Goal: Task Accomplishment & Management: Complete application form

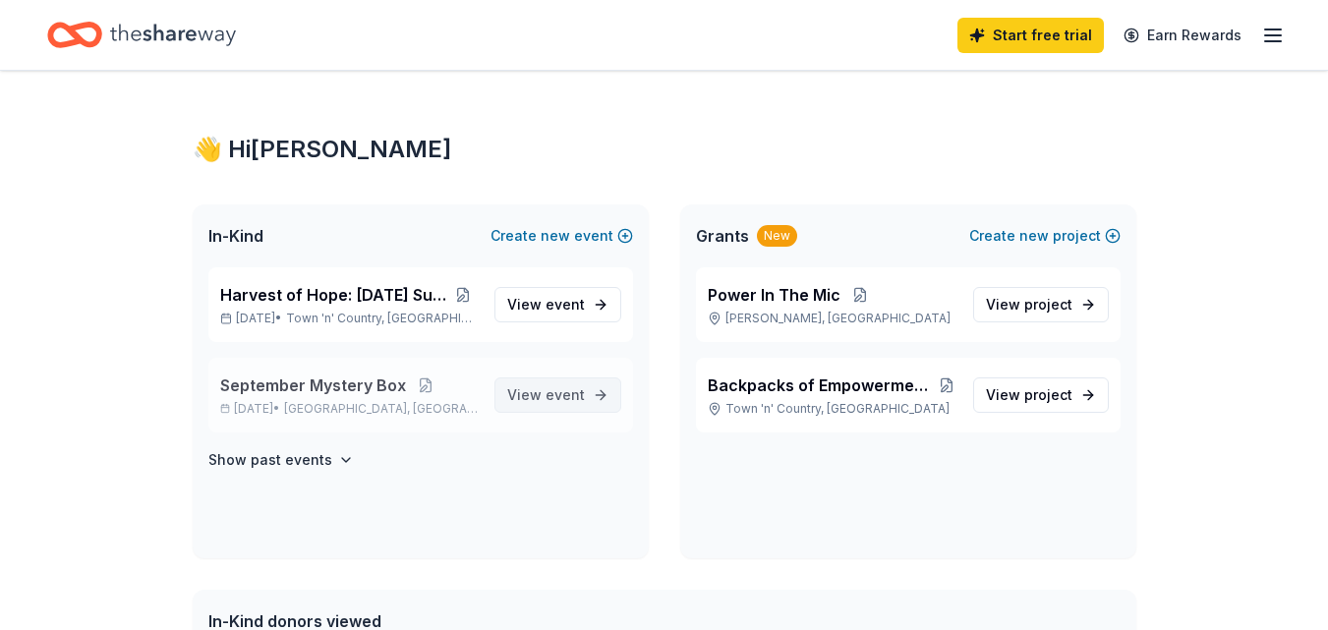
click at [536, 391] on span "View event" at bounding box center [546, 395] width 78 height 24
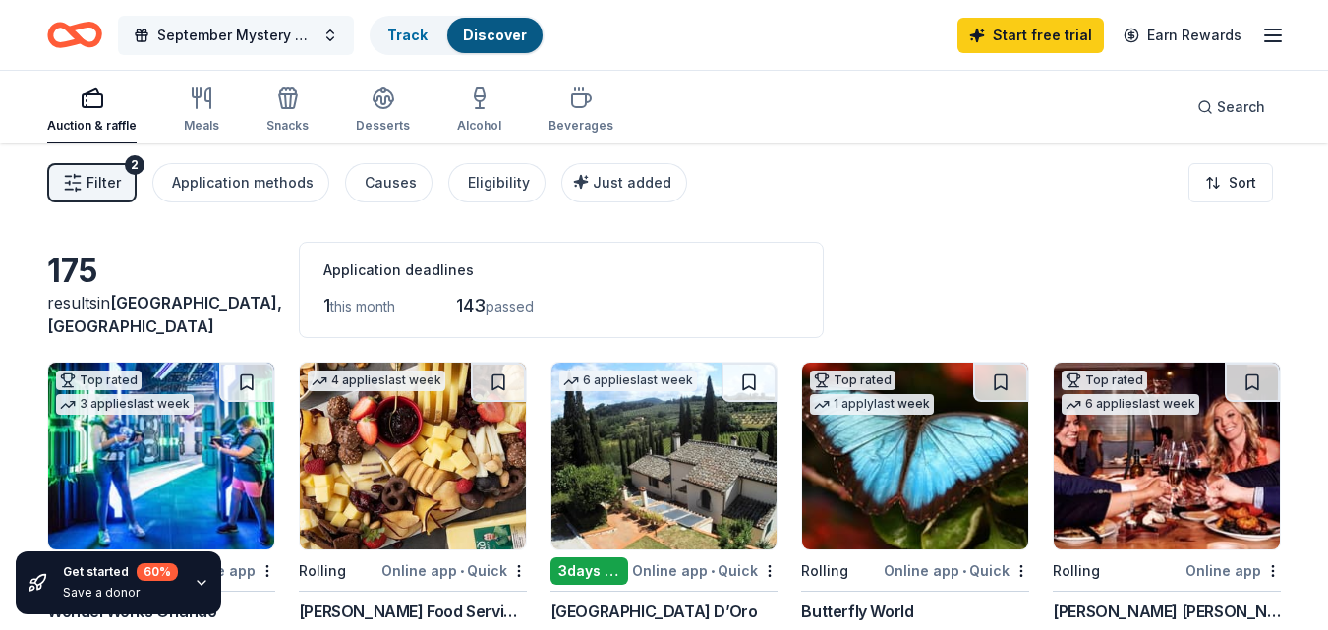
click at [260, 44] on span "September Mystery Box" at bounding box center [235, 36] width 157 height 24
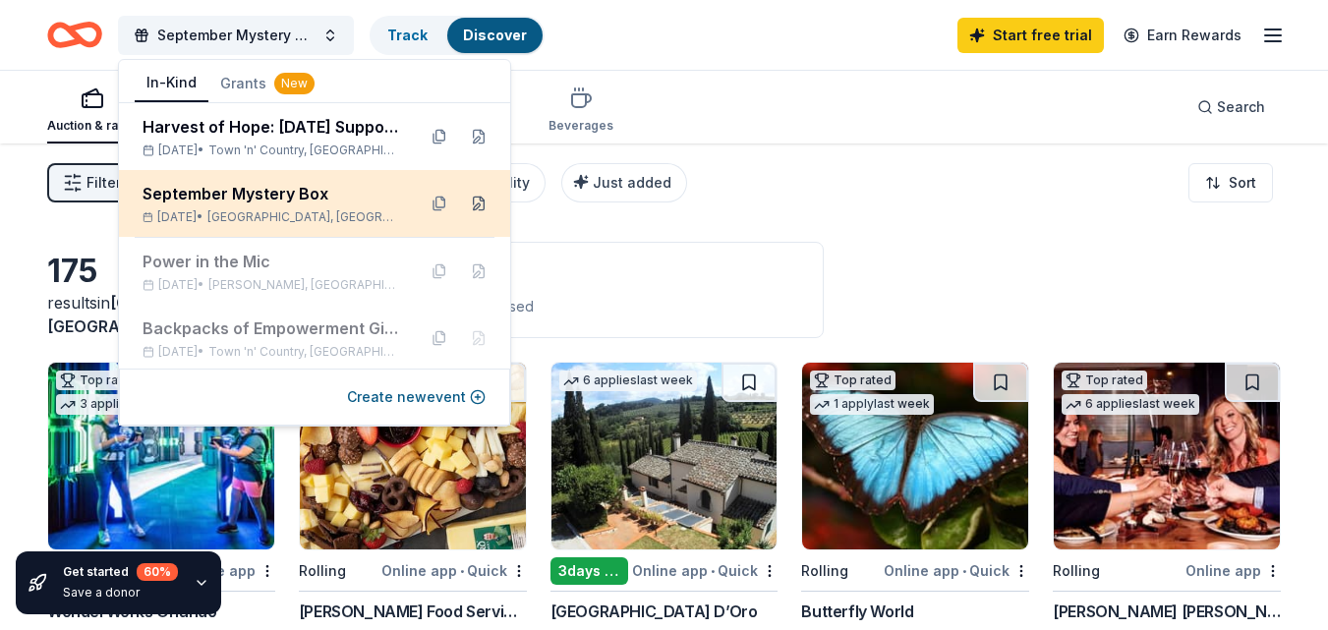
click at [463, 202] on button at bounding box center [478, 203] width 31 height 31
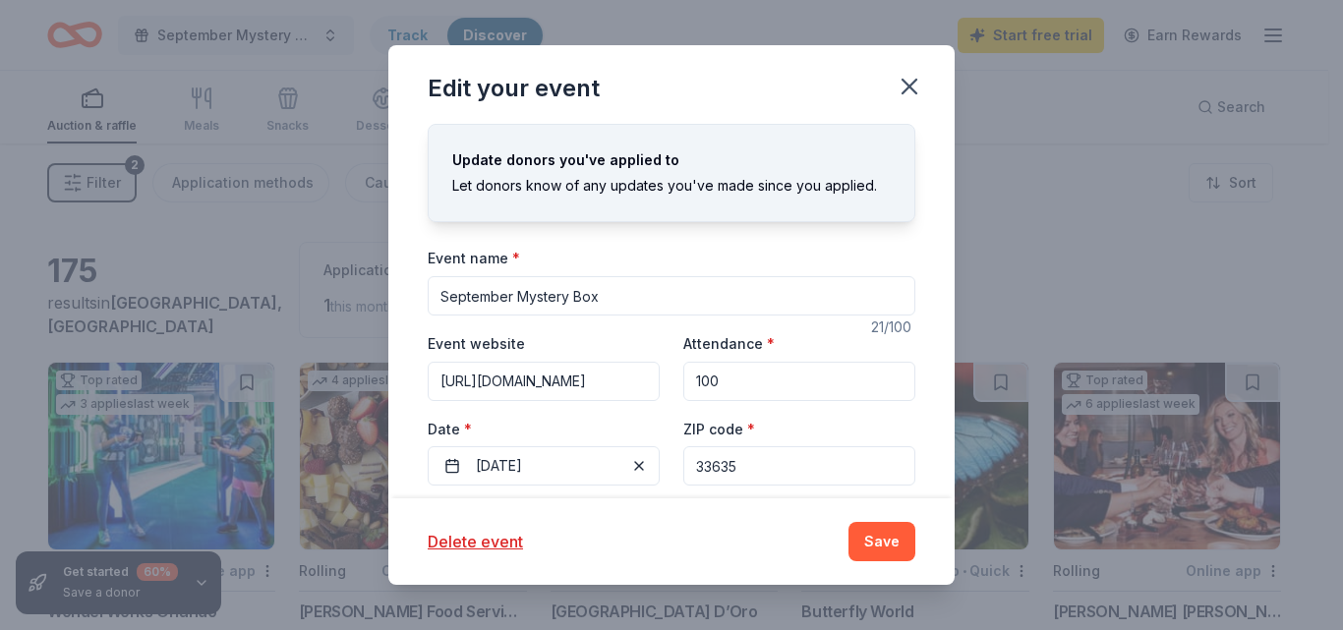
drag, startPoint x: 538, startPoint y: 310, endPoint x: 523, endPoint y: 298, distance: 18.9
click at [523, 298] on input "September Mystery Box" at bounding box center [672, 295] width 488 height 39
type input "What's in the Box?"
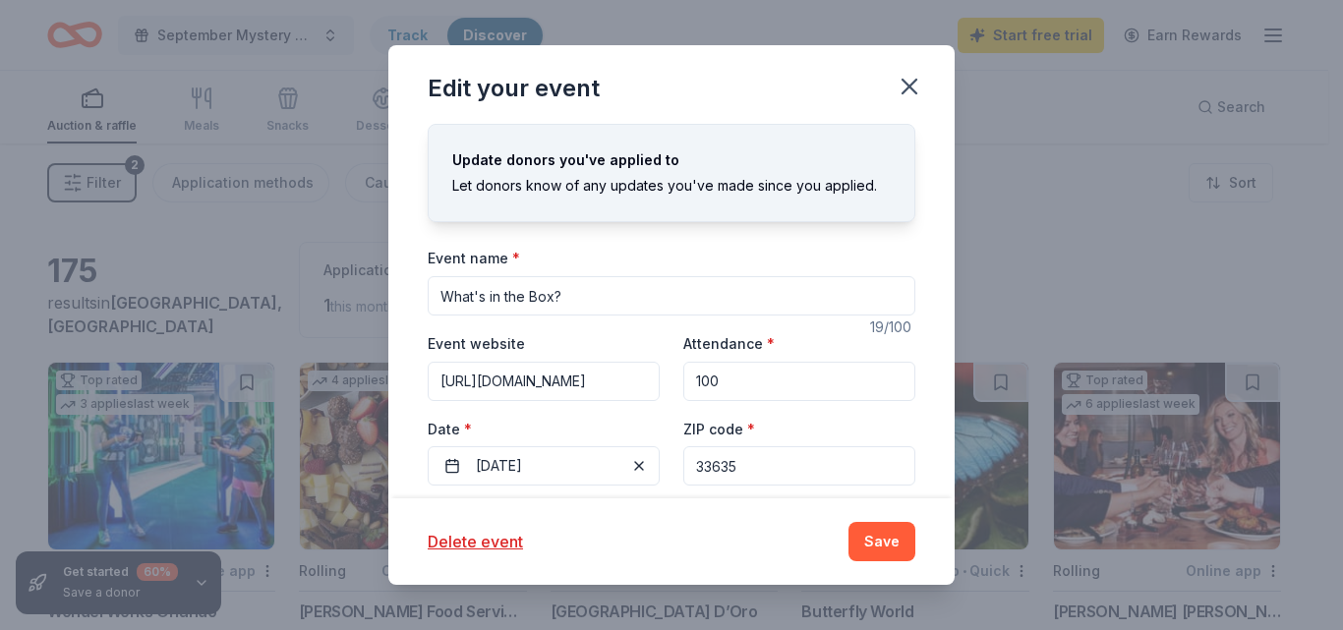
click at [722, 377] on input "100" at bounding box center [799, 381] width 232 height 39
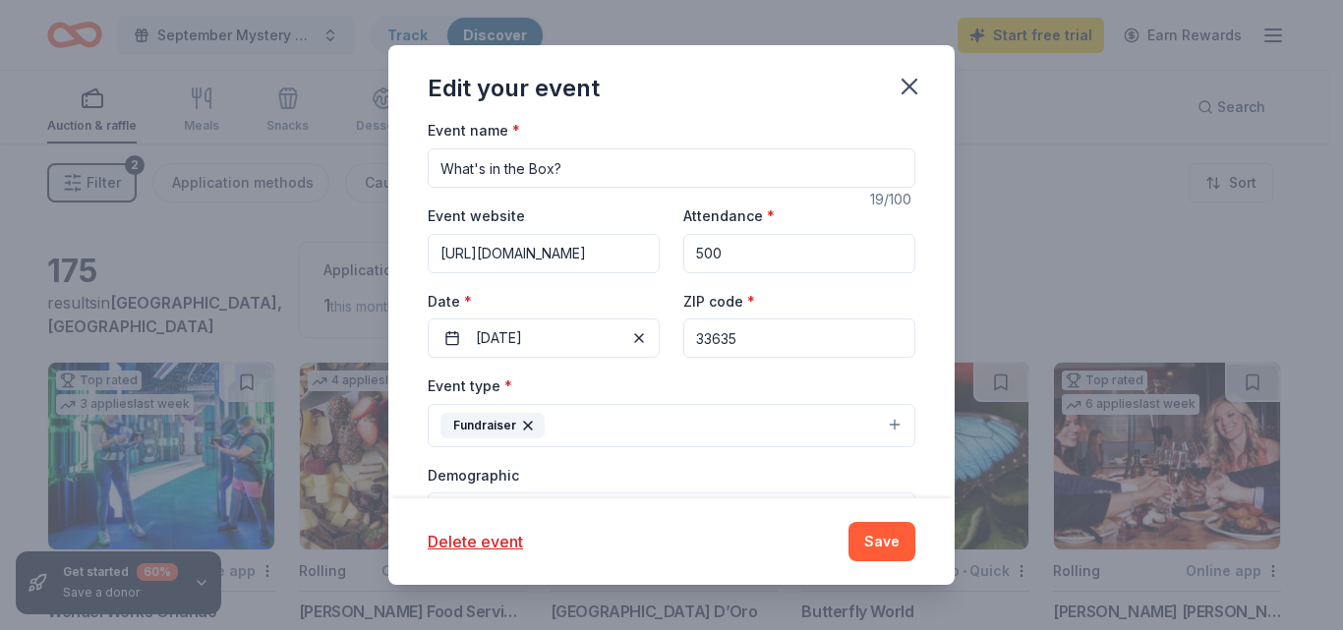
scroll to position [147, 0]
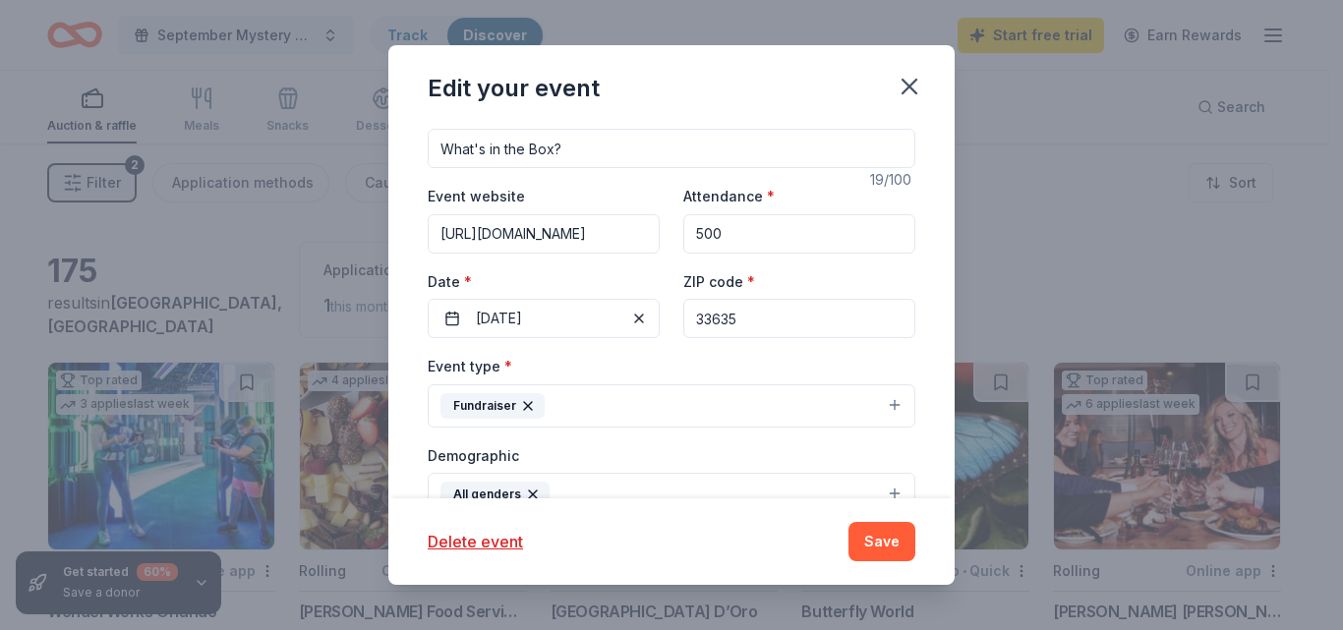
click at [796, 240] on input "500" at bounding box center [799, 233] width 232 height 39
type input "50"
click at [633, 319] on span "button" at bounding box center [639, 319] width 24 height 24
click at [575, 323] on button "Pick a date" at bounding box center [544, 318] width 232 height 39
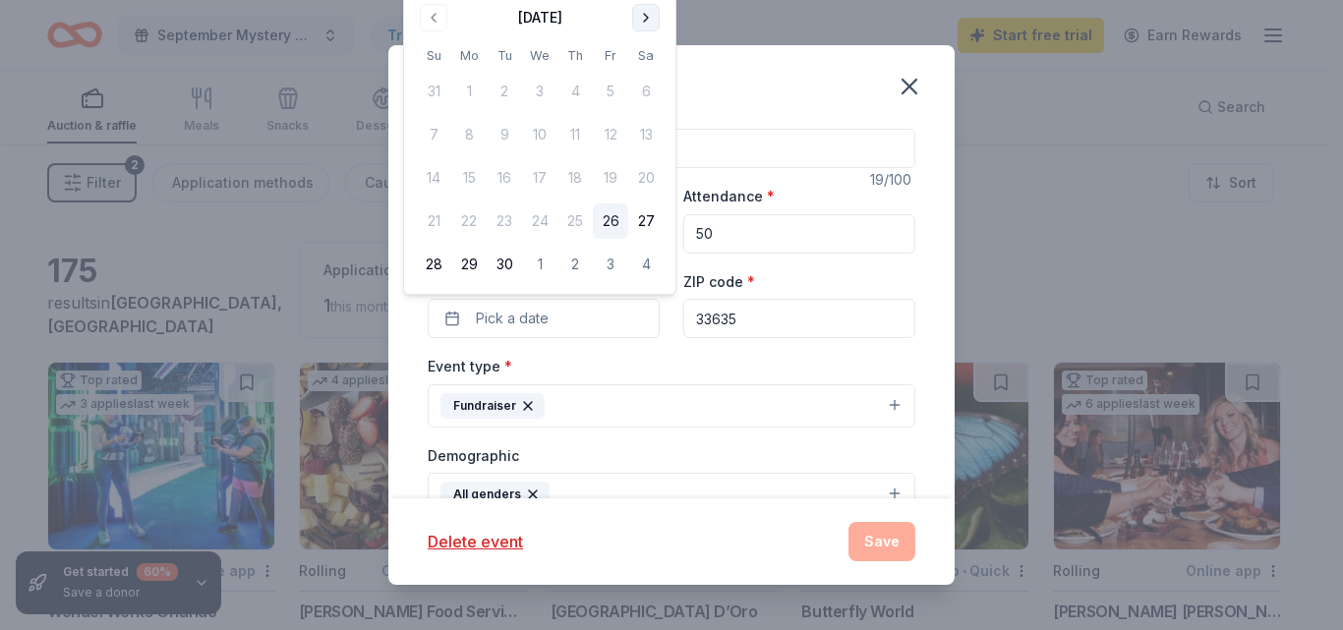
click at [648, 15] on button "Go to next month" at bounding box center [646, 18] width 28 height 28
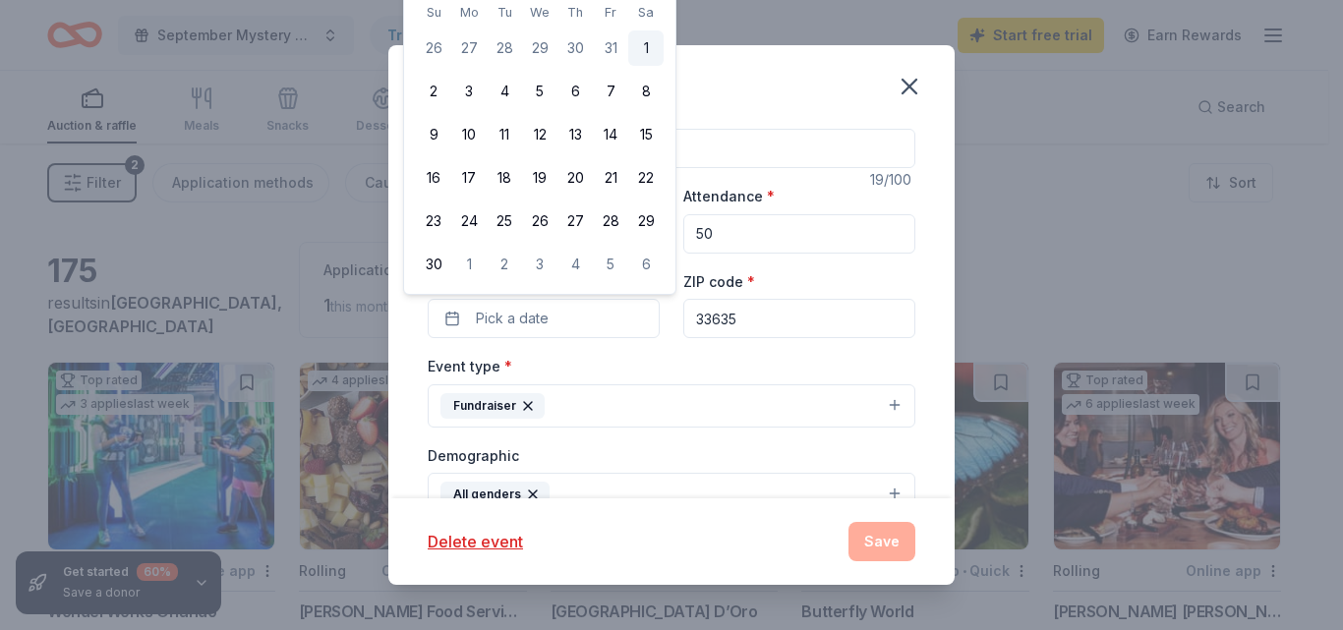
click at [643, 48] on button "1" at bounding box center [645, 47] width 35 height 35
click at [799, 354] on div "Event type * Fundraiser" at bounding box center [672, 391] width 488 height 74
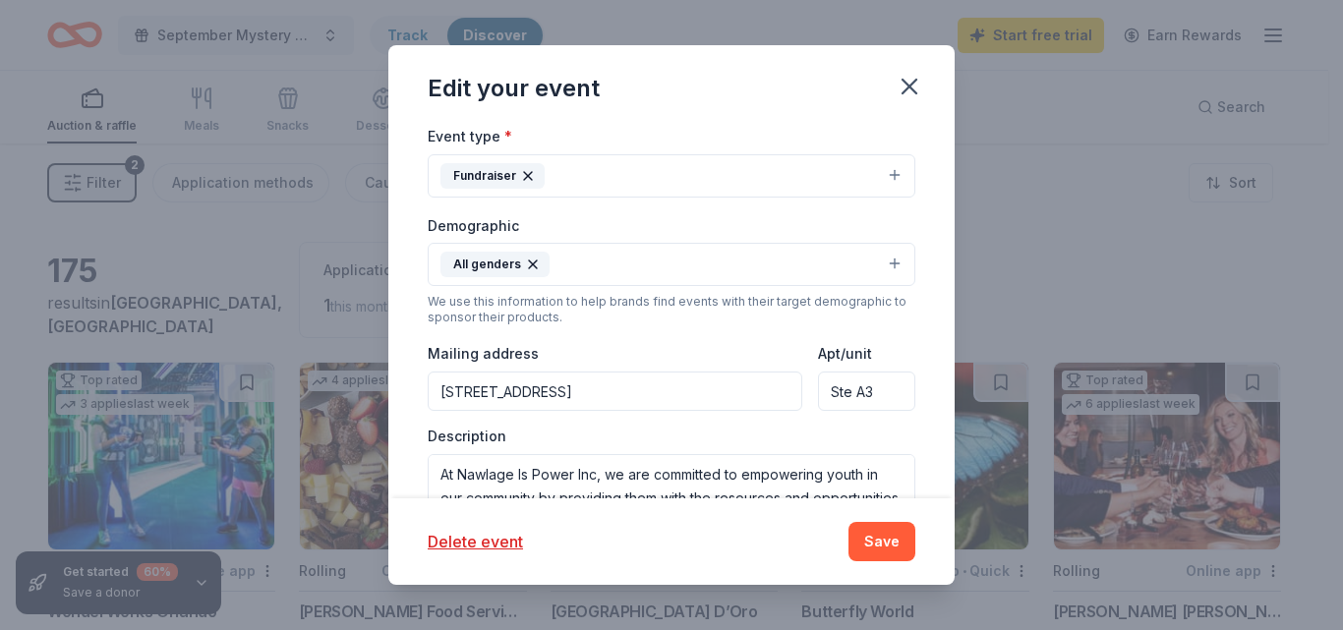
scroll to position [391, 0]
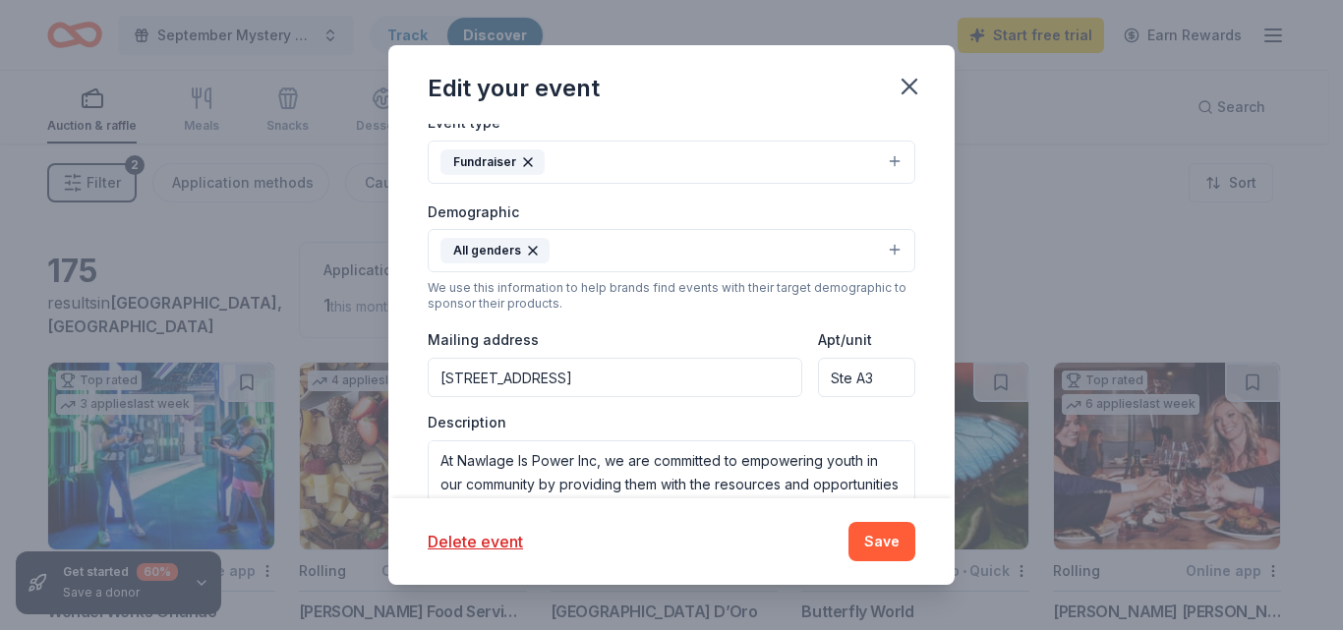
drag, startPoint x: 956, startPoint y: 322, endPoint x: 949, endPoint y: 386, distance: 64.3
click at [949, 386] on div "Edit your event Update donors you've applied to Let donors know of any updates …" at bounding box center [671, 315] width 1343 height 630
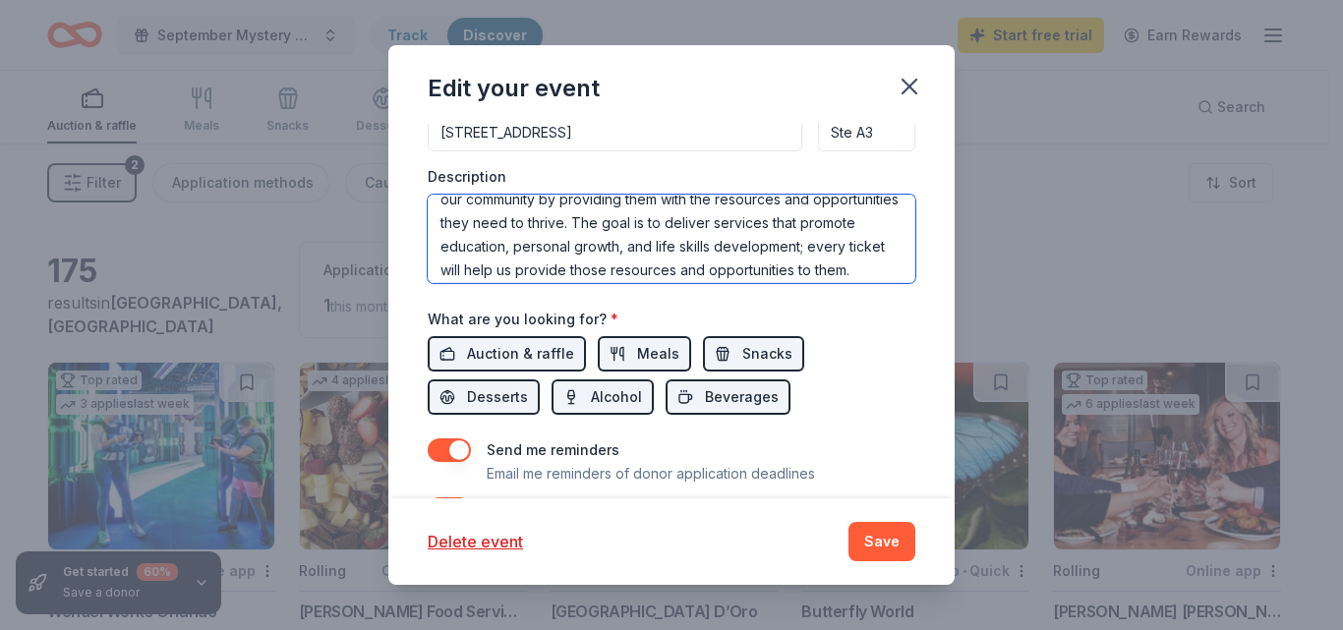
scroll to position [71, 0]
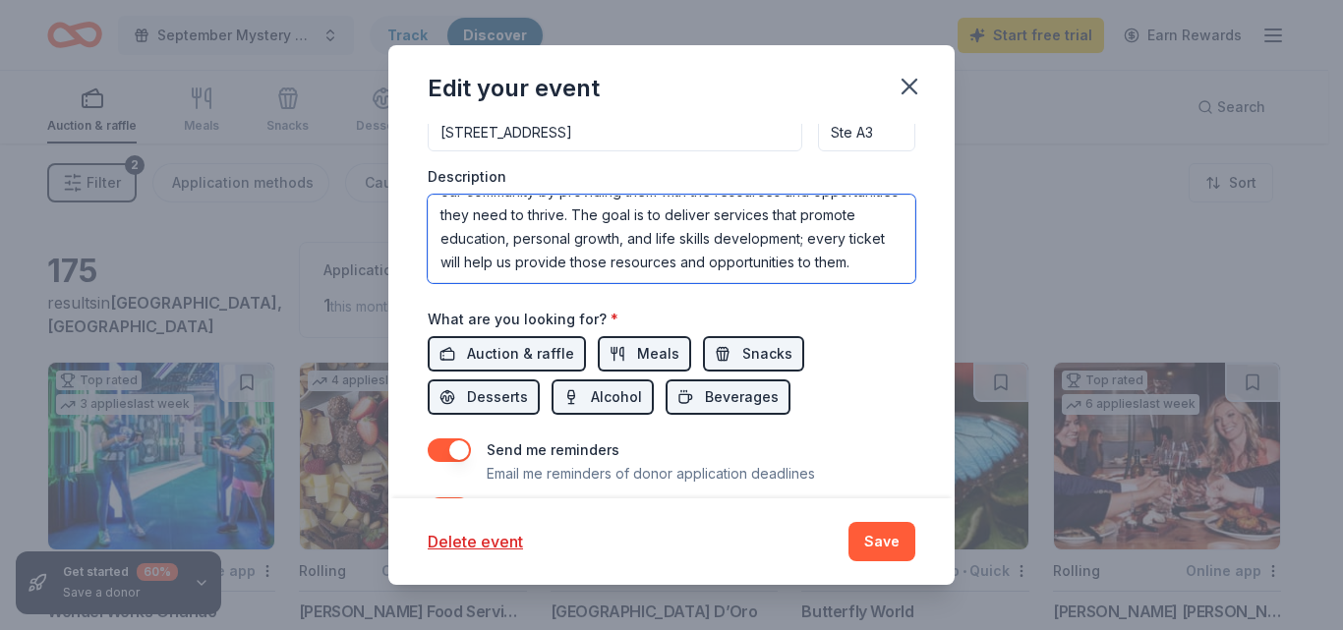
click at [614, 220] on textarea "At Nawlage Is Power Inc, we are committed to empowering youth in our community …" at bounding box center [672, 239] width 488 height 88
paste textarea "We’re excited to launch a fun and engaging monthly giveaway called the “What’s …"
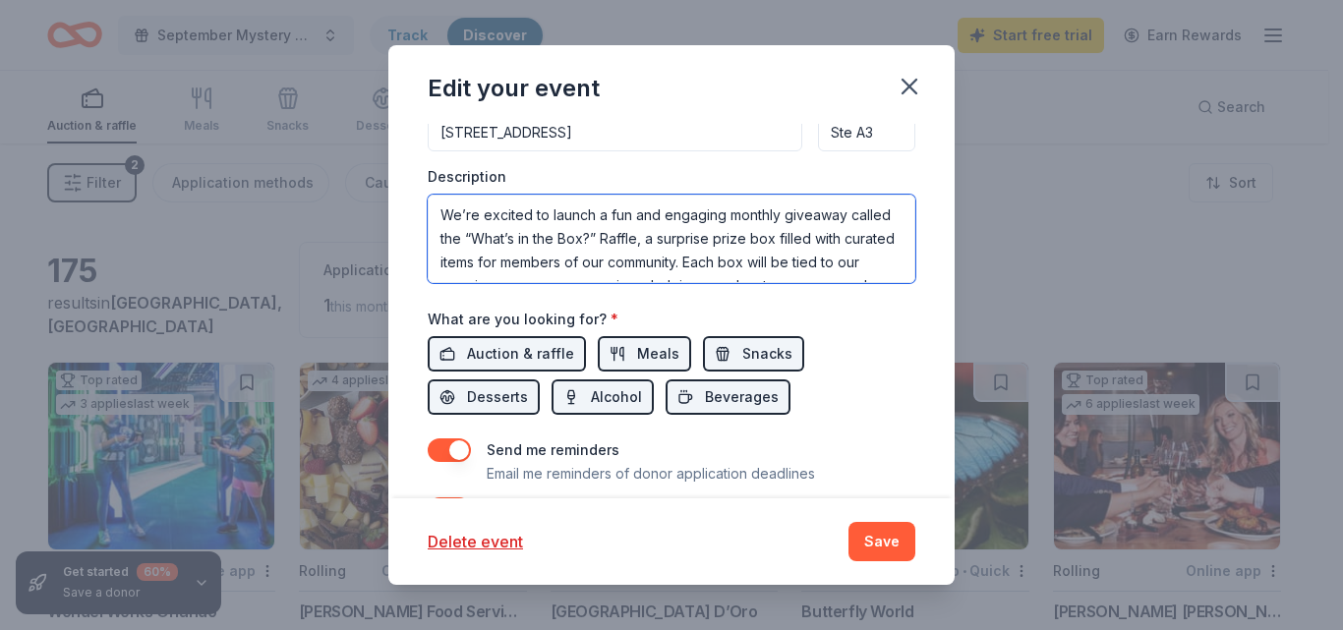
type textarea "We’re excited to launch a fun and engaging monthly giveaway called the “What’s …"
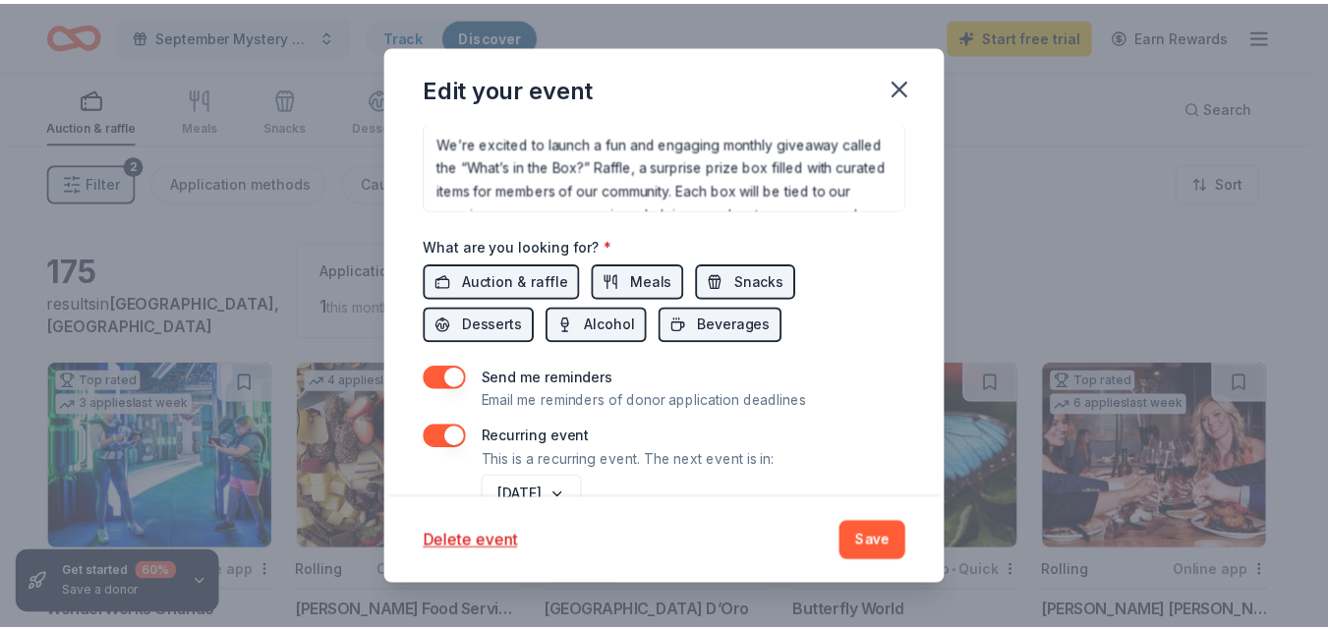
scroll to position [762, 0]
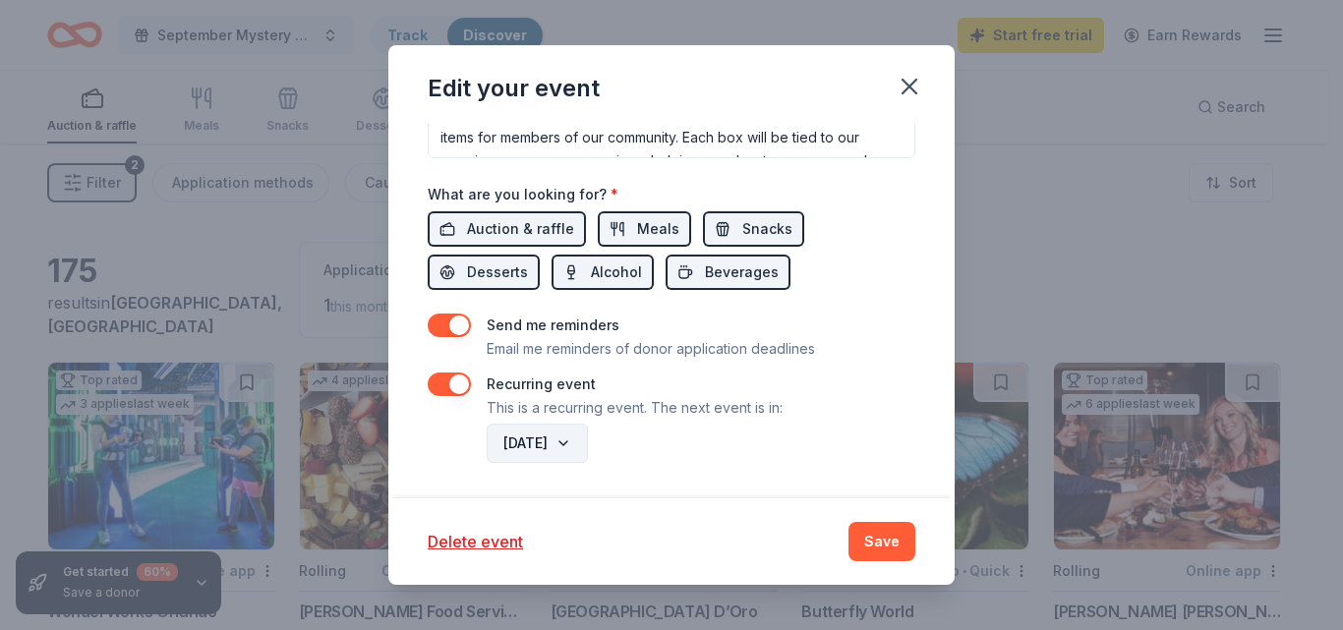
click at [588, 442] on button "October 2025" at bounding box center [537, 443] width 101 height 39
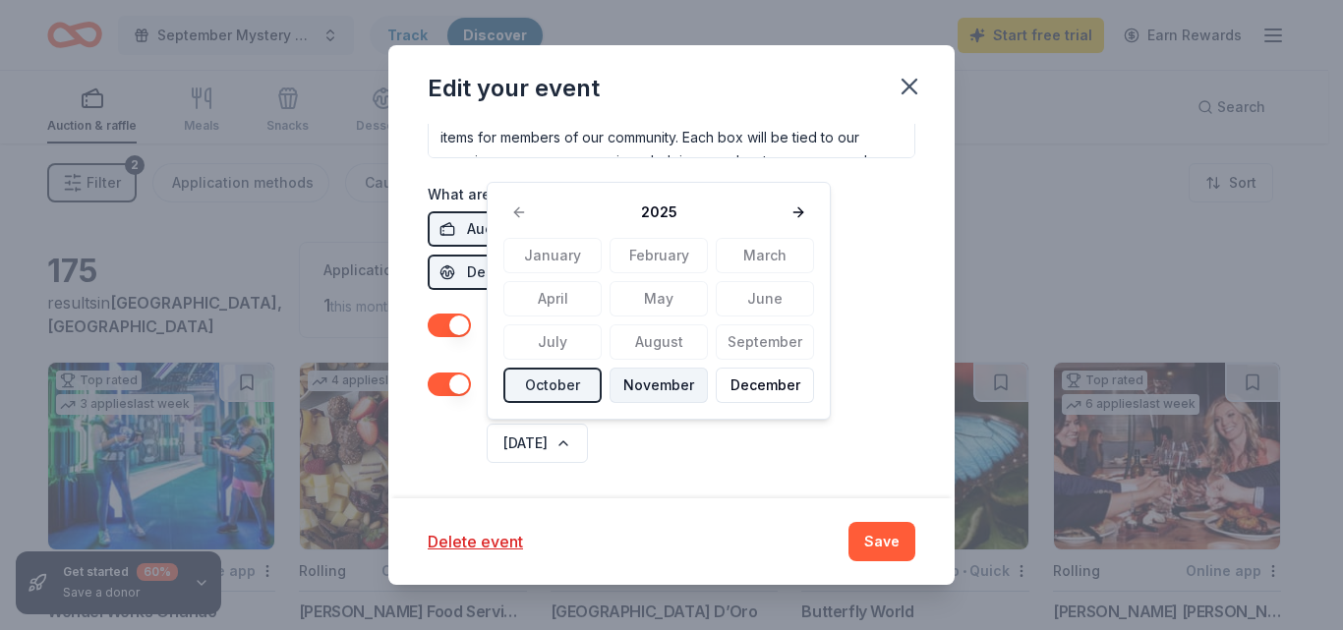
click at [658, 377] on button "November" at bounding box center [658, 385] width 98 height 35
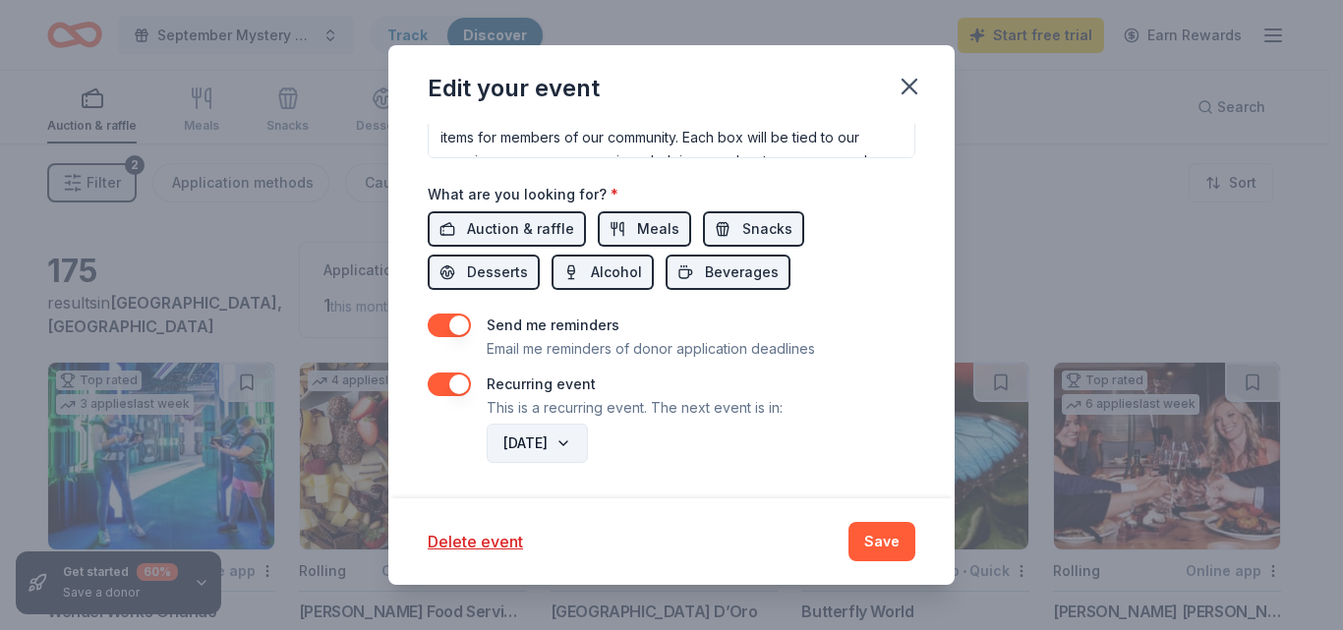
click at [588, 448] on button "November 2025" at bounding box center [537, 443] width 101 height 39
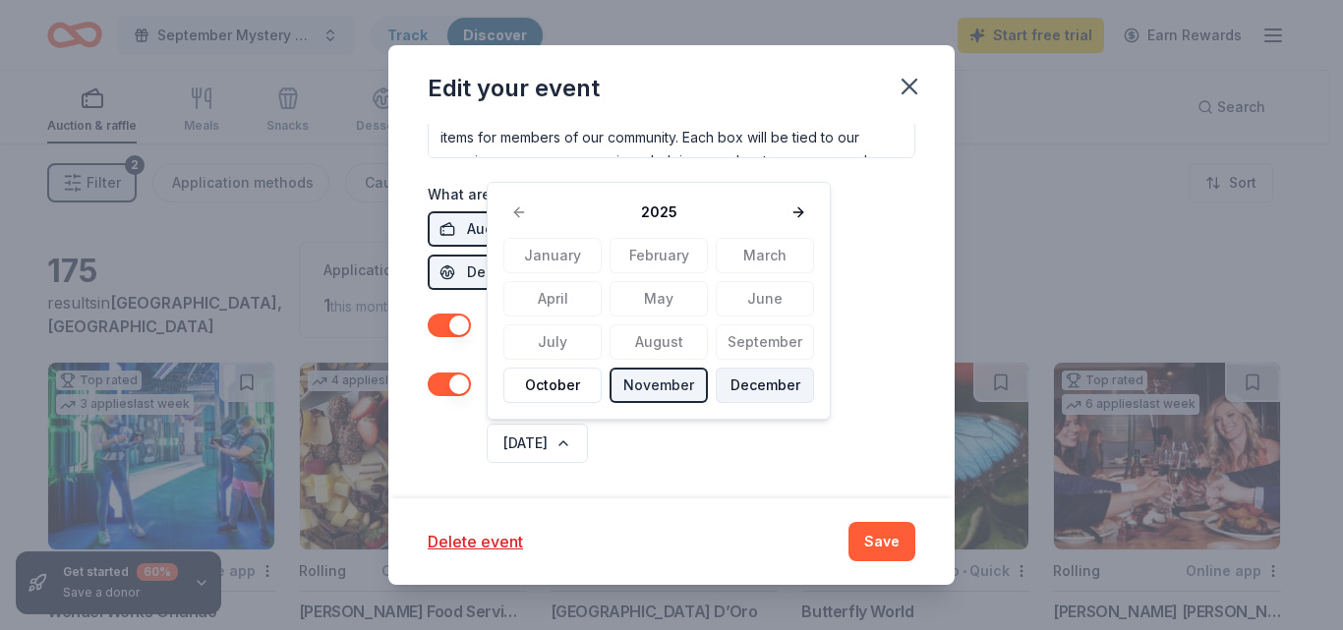
click at [738, 389] on button "December" at bounding box center [765, 385] width 98 height 35
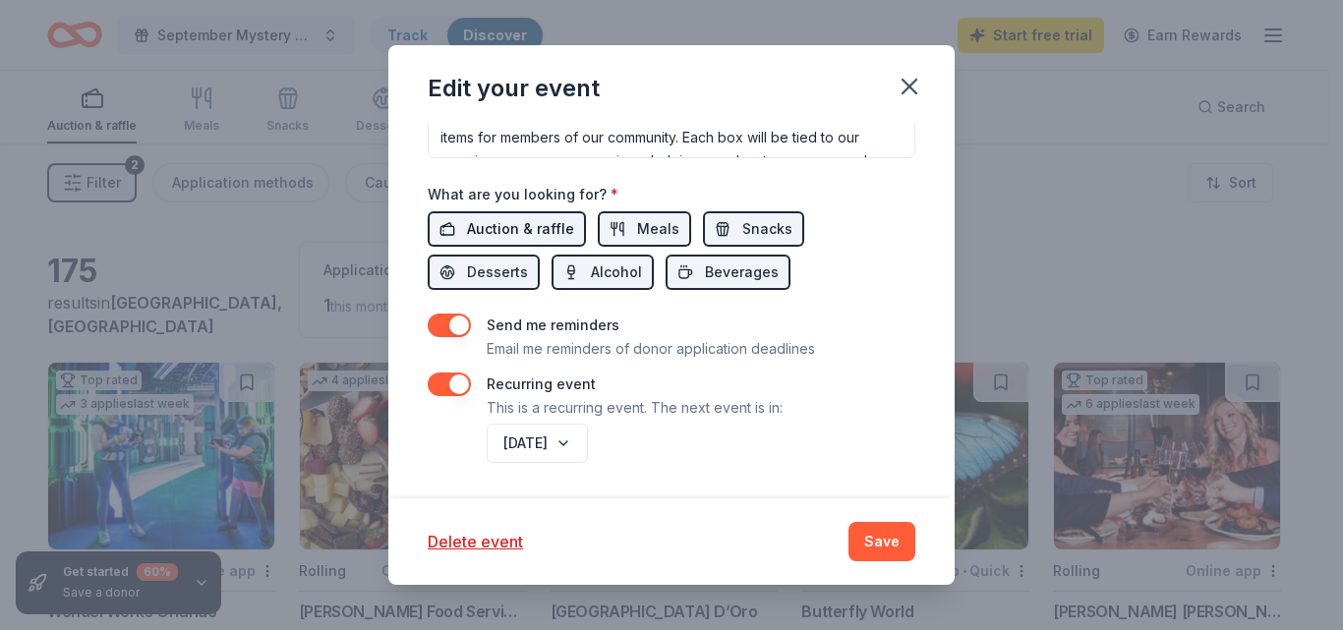
click at [491, 222] on span "Auction & raffle" at bounding box center [520, 229] width 107 height 24
click at [520, 223] on span "Auction & raffle" at bounding box center [520, 229] width 107 height 24
click at [871, 543] on button "Save" at bounding box center [881, 541] width 67 height 39
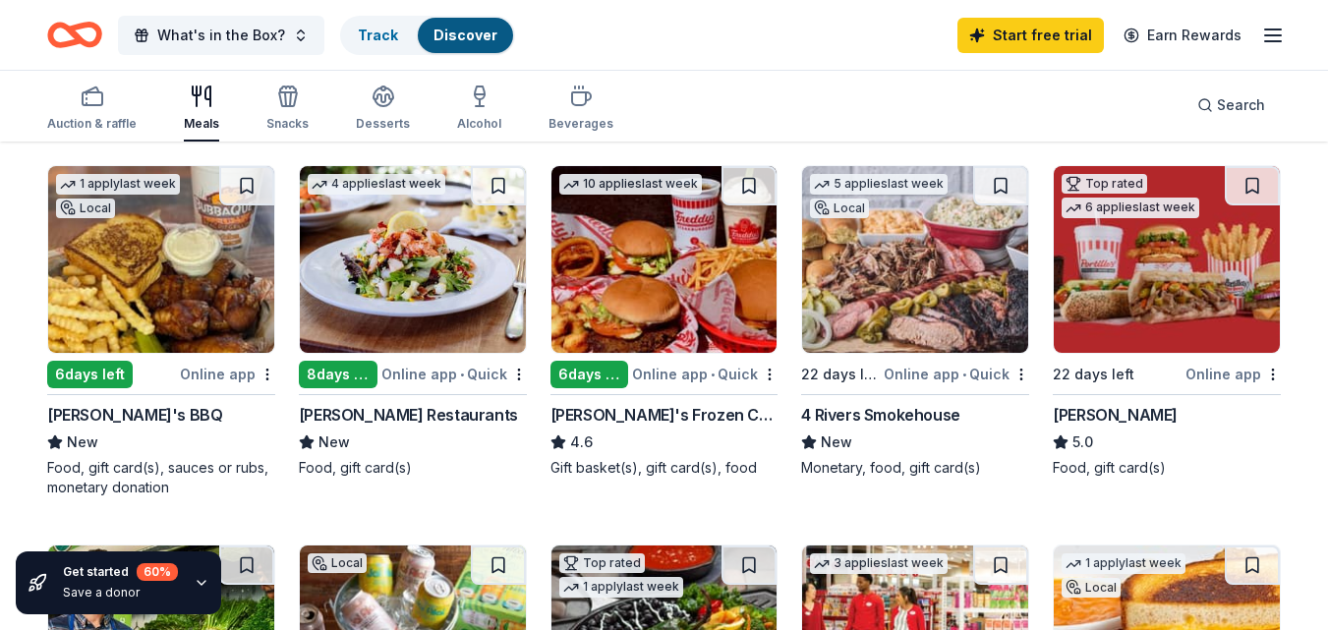
scroll to position [205, 0]
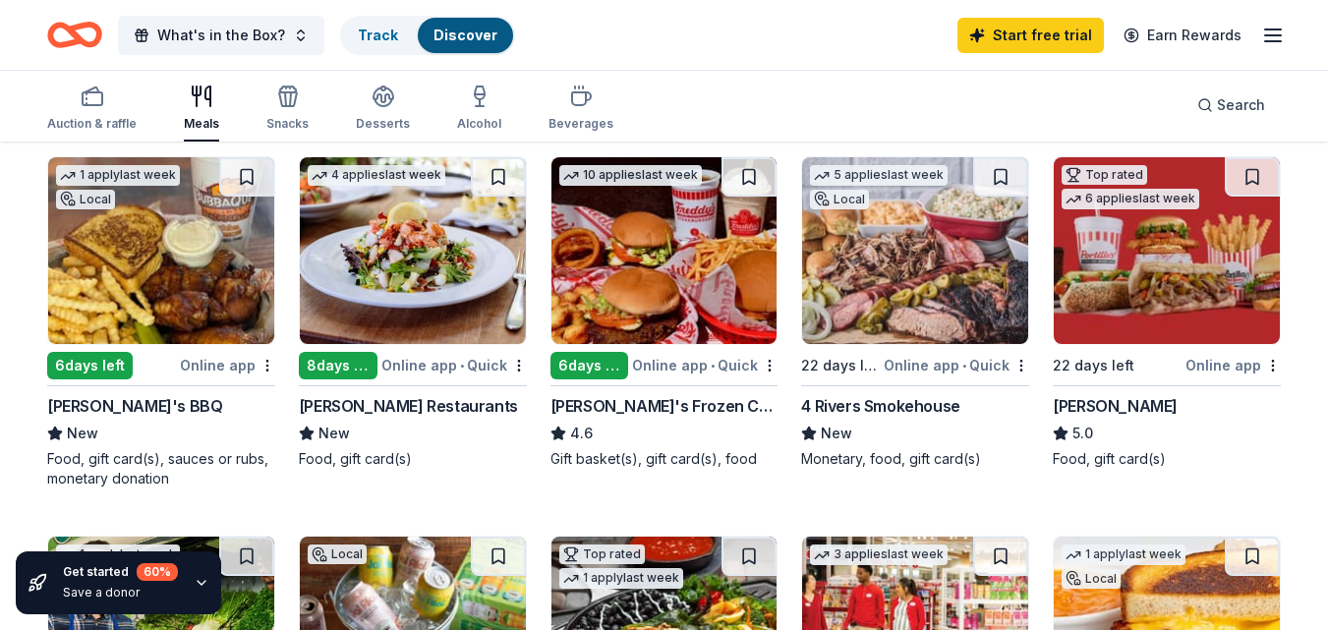
click at [111, 400] on div "Bubbaque's BBQ" at bounding box center [134, 406] width 175 height 24
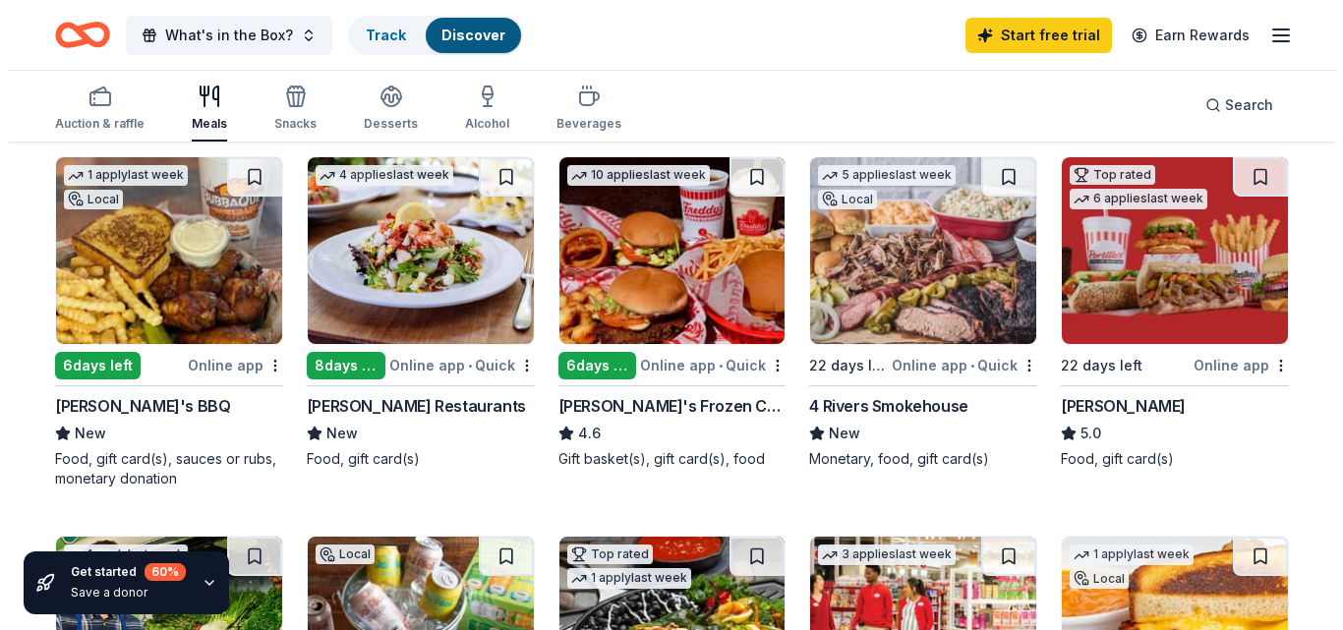
scroll to position [0, 0]
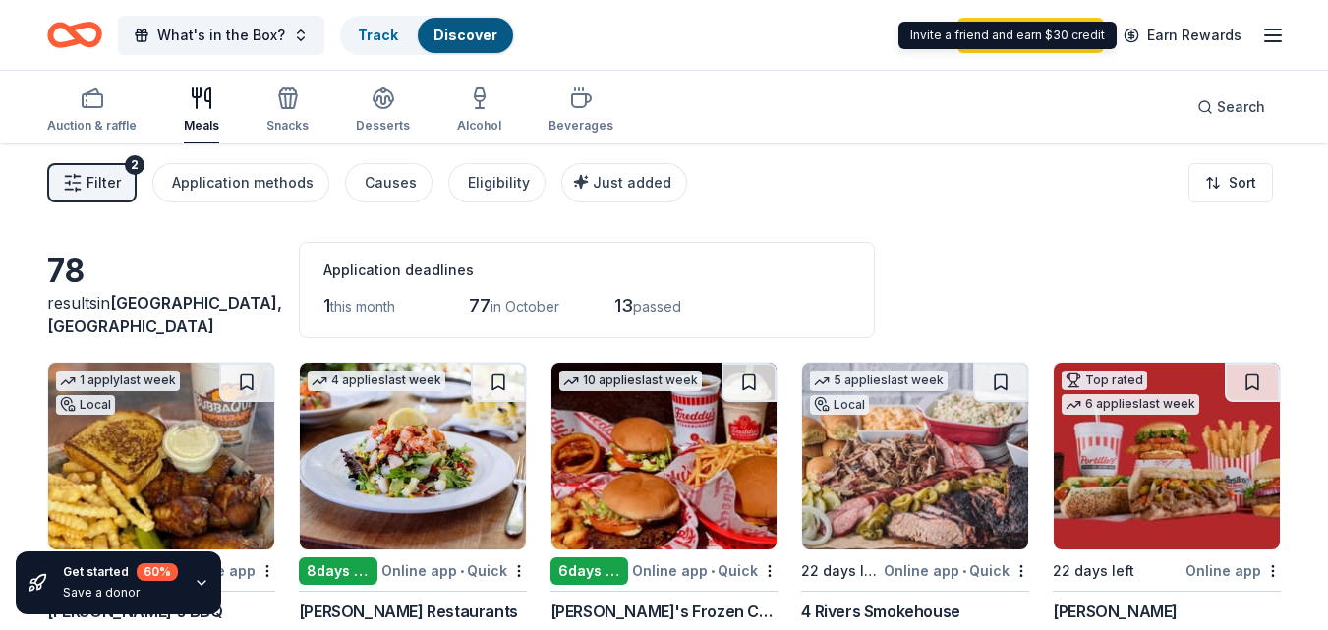
click at [106, 184] on span "Filter" at bounding box center [104, 183] width 34 height 24
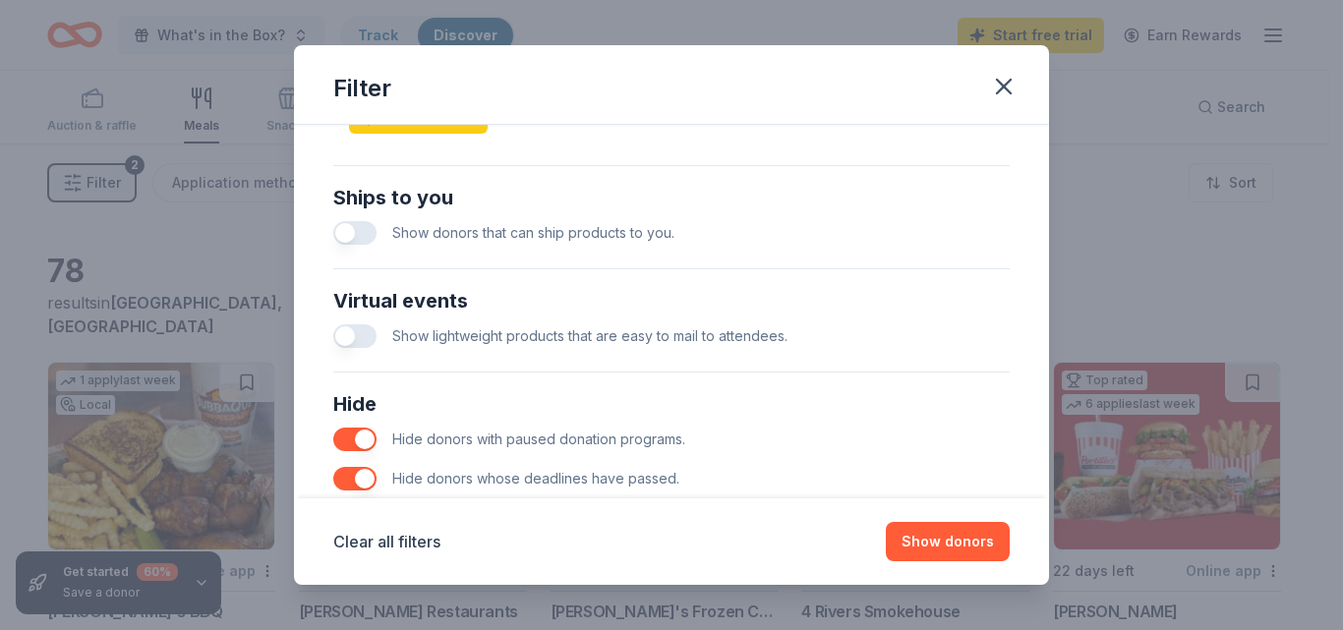
scroll to position [1056, 0]
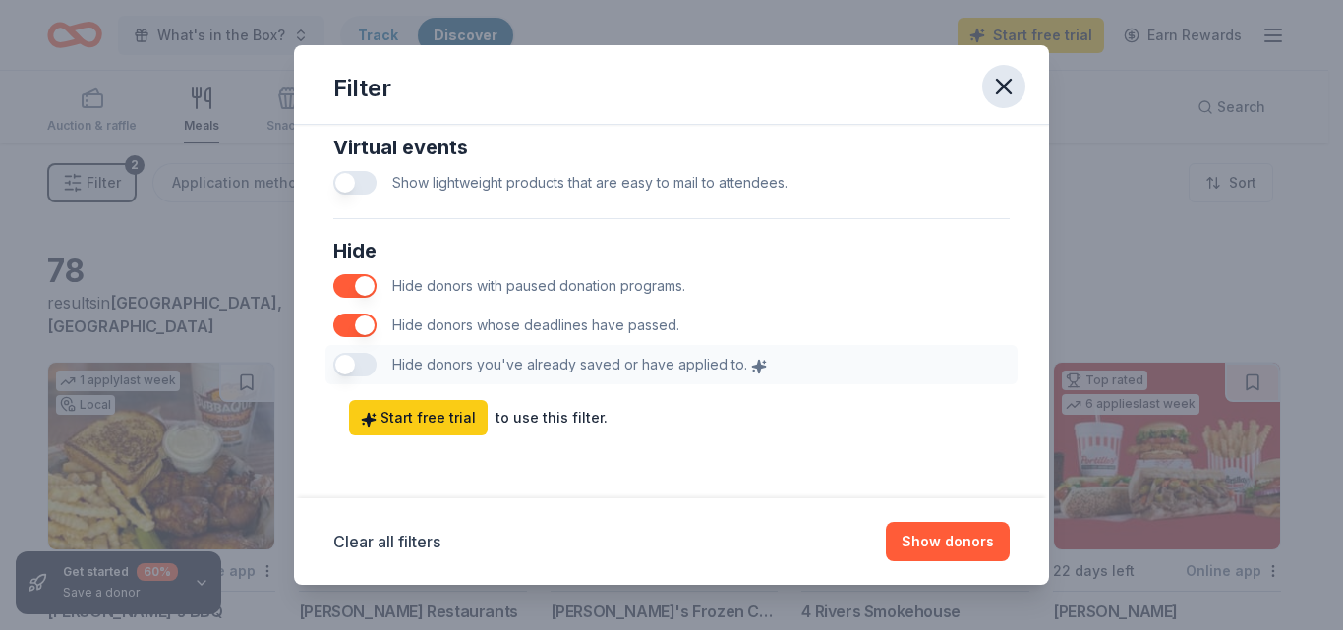
click at [1011, 103] on button "button" at bounding box center [1003, 86] width 43 height 43
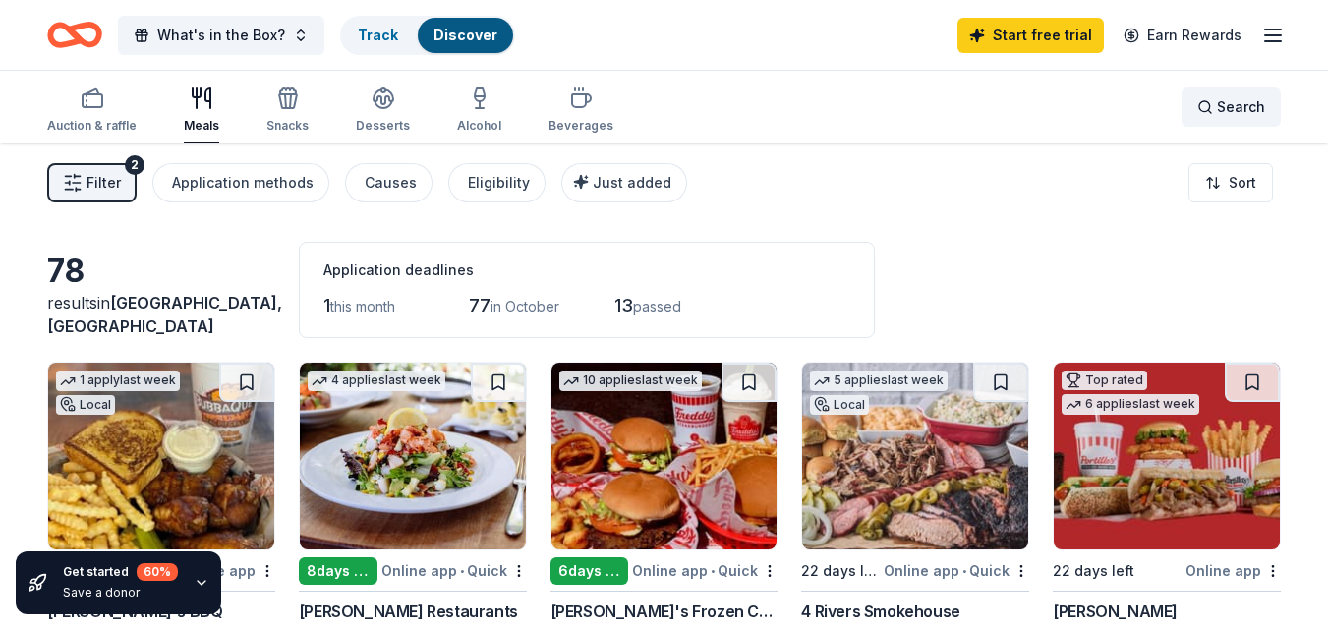
click at [1232, 108] on span "Search" at bounding box center [1241, 107] width 48 height 24
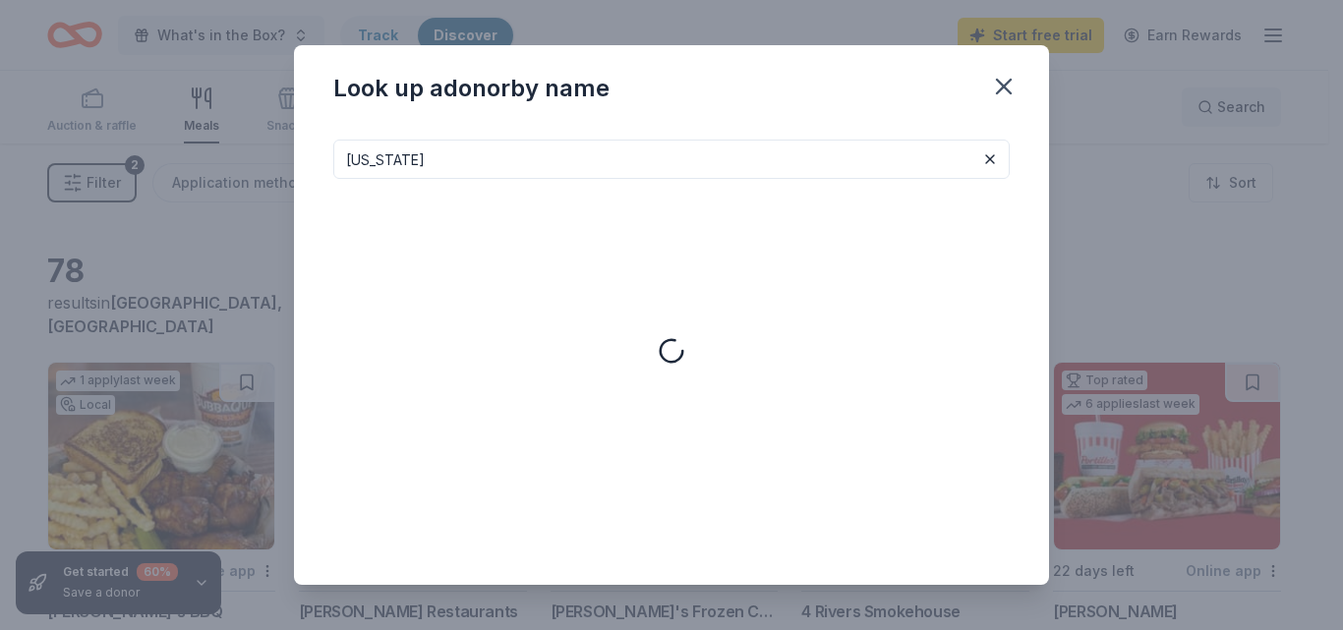
type input "florida"
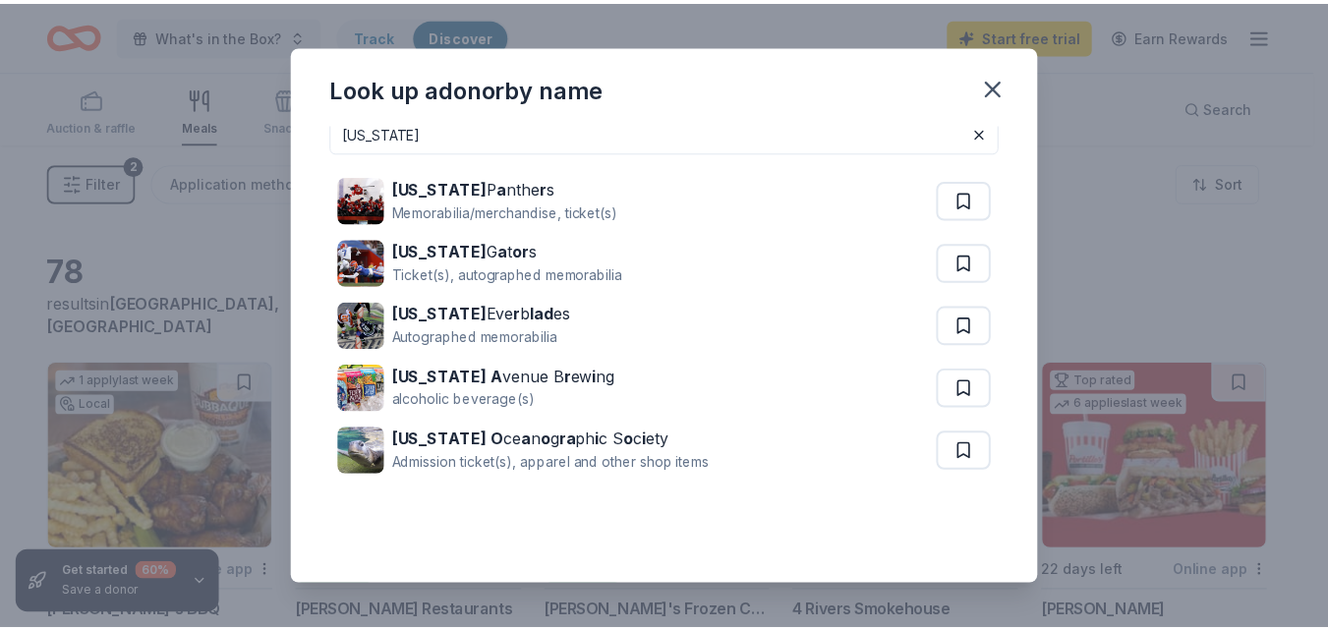
scroll to position [0, 0]
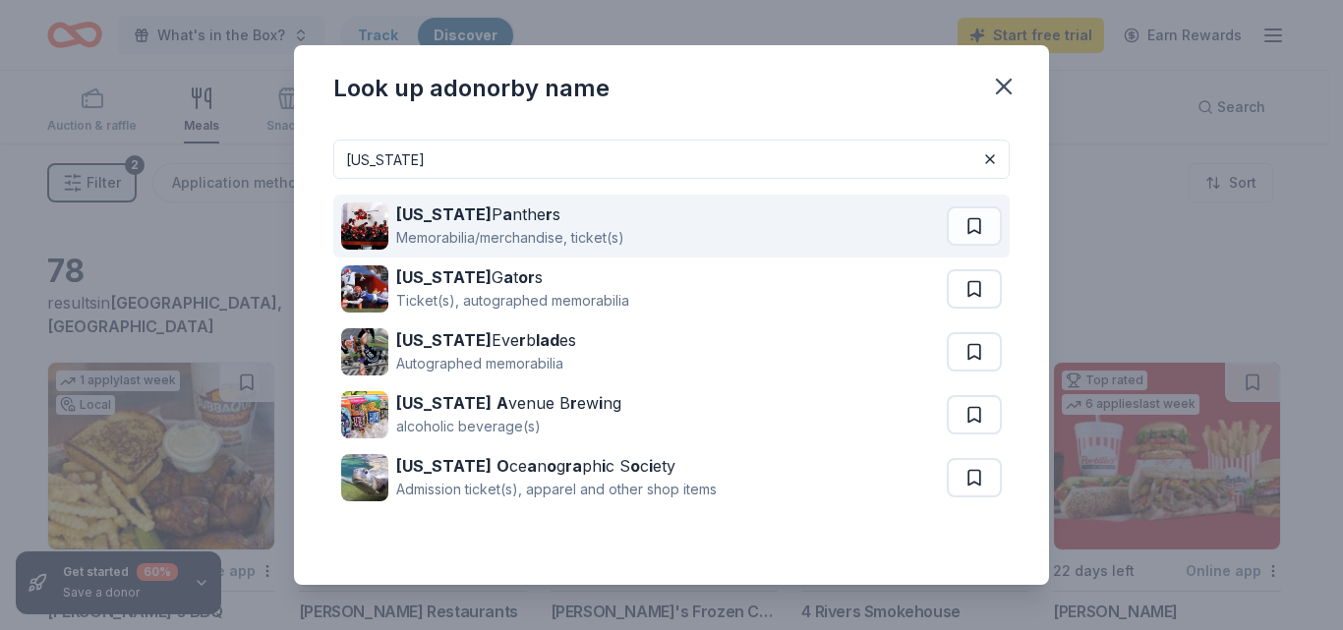
click at [523, 209] on div "Florida P a nthe r s" at bounding box center [510, 215] width 228 height 24
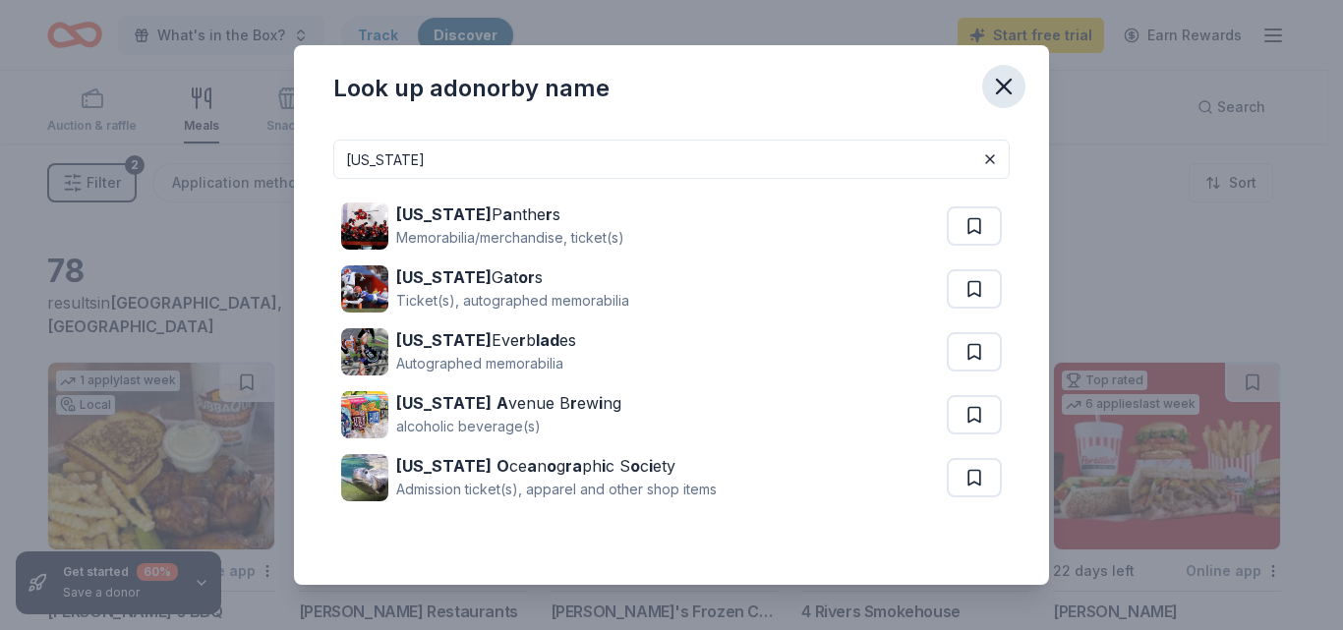
click at [1004, 89] on icon "button" at bounding box center [1004, 87] width 28 height 28
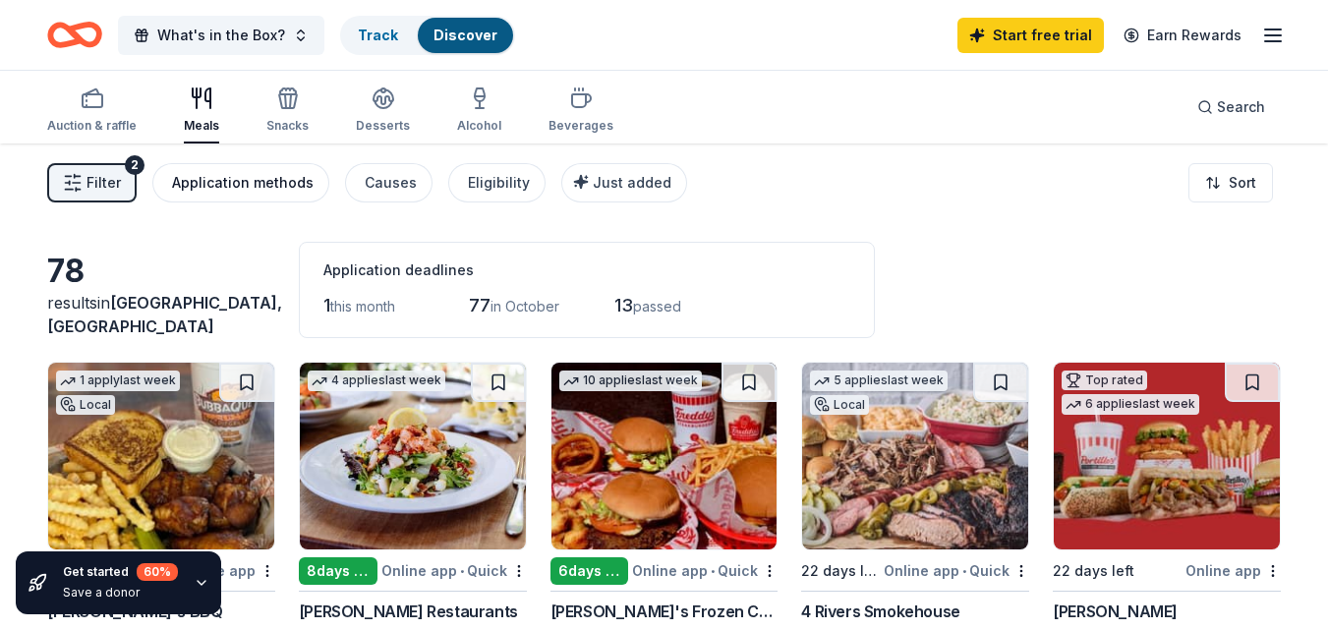
click at [219, 194] on div "Application methods" at bounding box center [243, 183] width 142 height 24
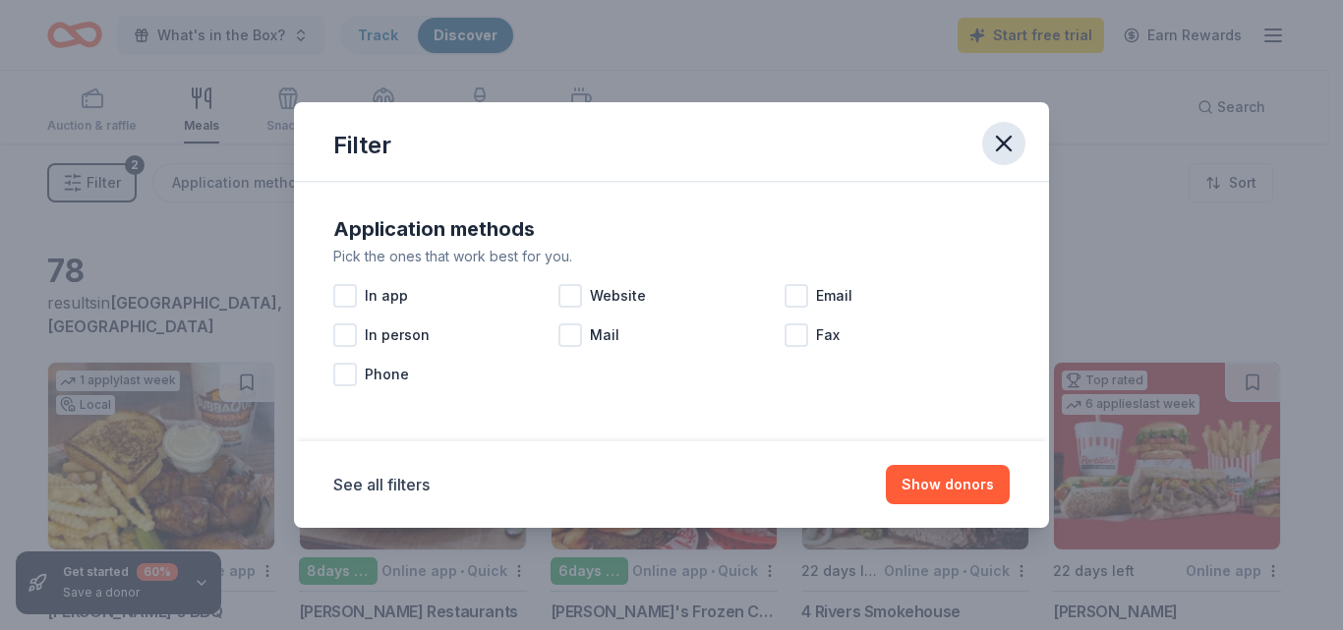
click at [1016, 145] on icon "button" at bounding box center [1004, 144] width 28 height 28
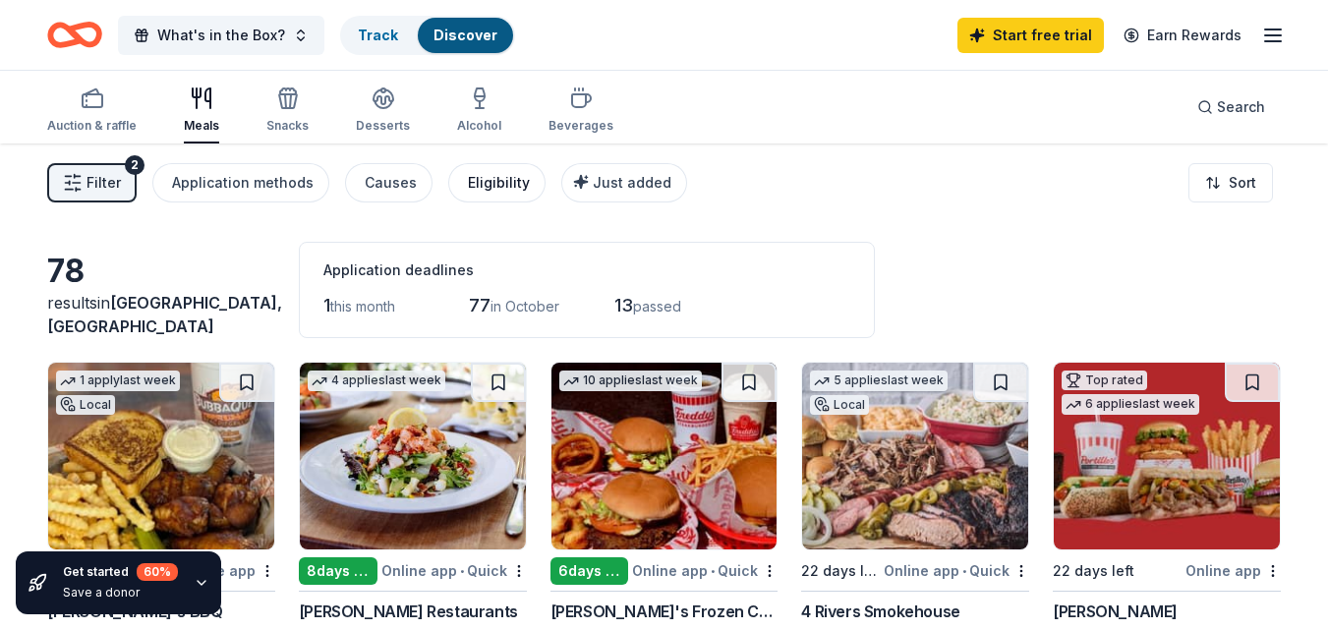
click at [493, 184] on div "Eligibility" at bounding box center [499, 183] width 62 height 24
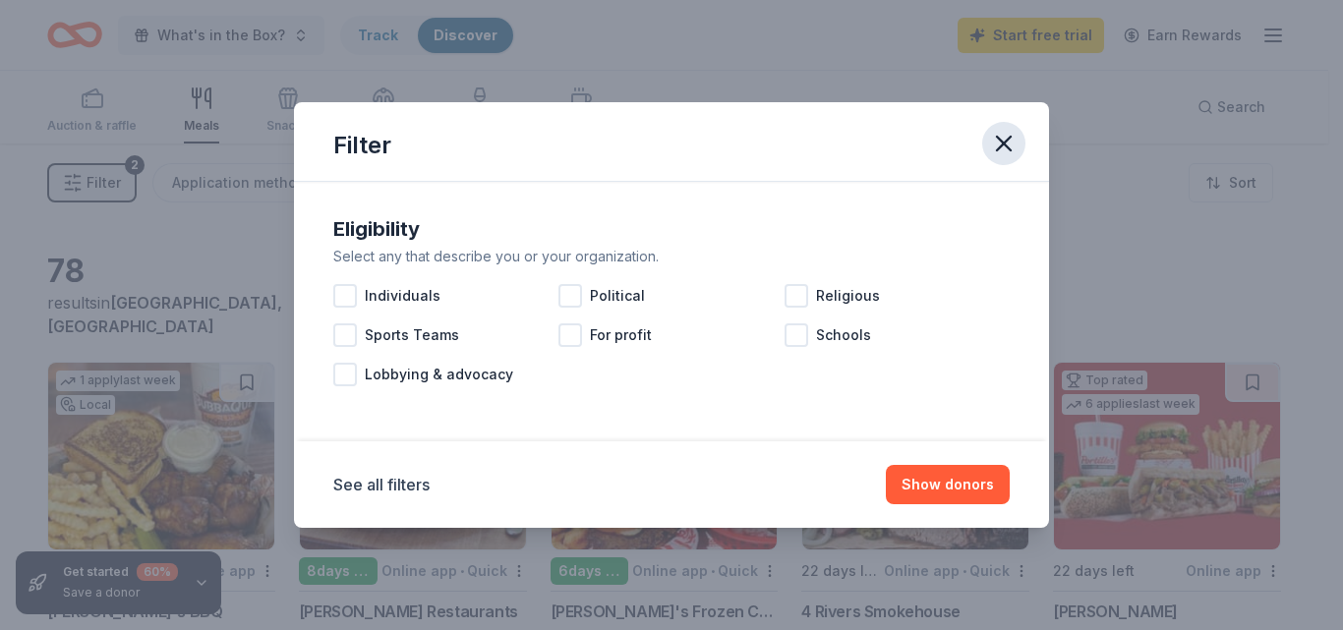
click at [1005, 148] on icon "button" at bounding box center [1004, 144] width 28 height 28
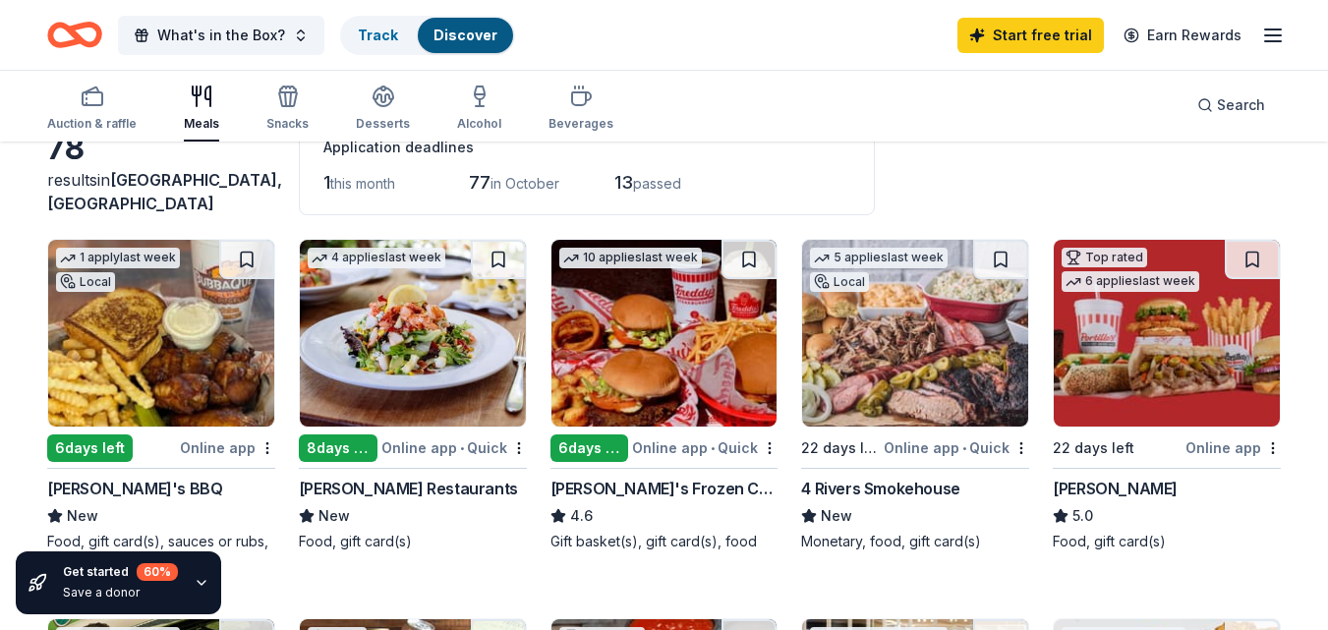
scroll to position [175, 0]
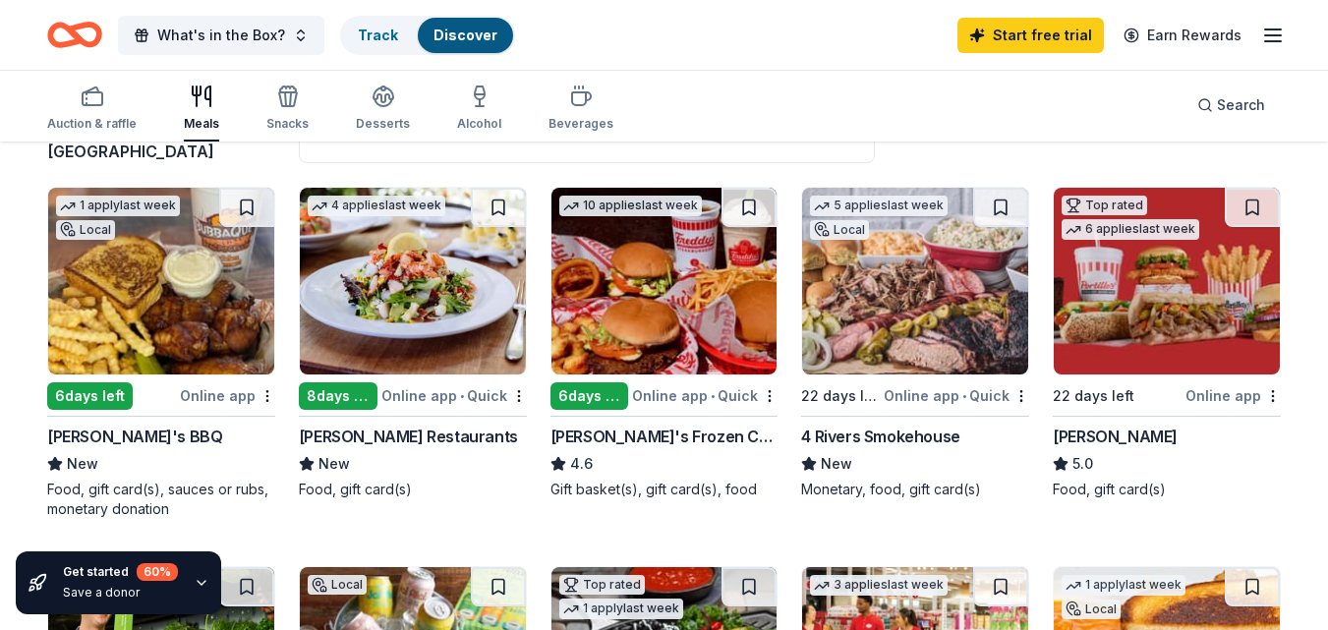
drag, startPoint x: 548, startPoint y: 435, endPoint x: 733, endPoint y: 453, distance: 186.7
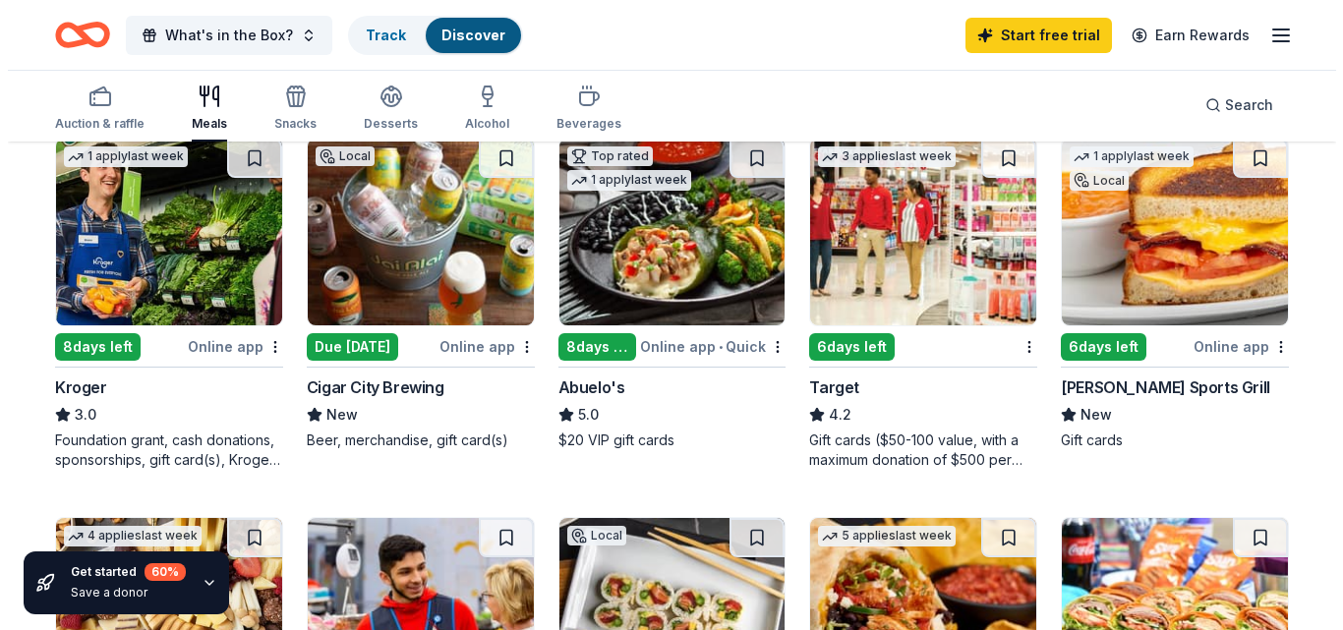
scroll to position [568, 0]
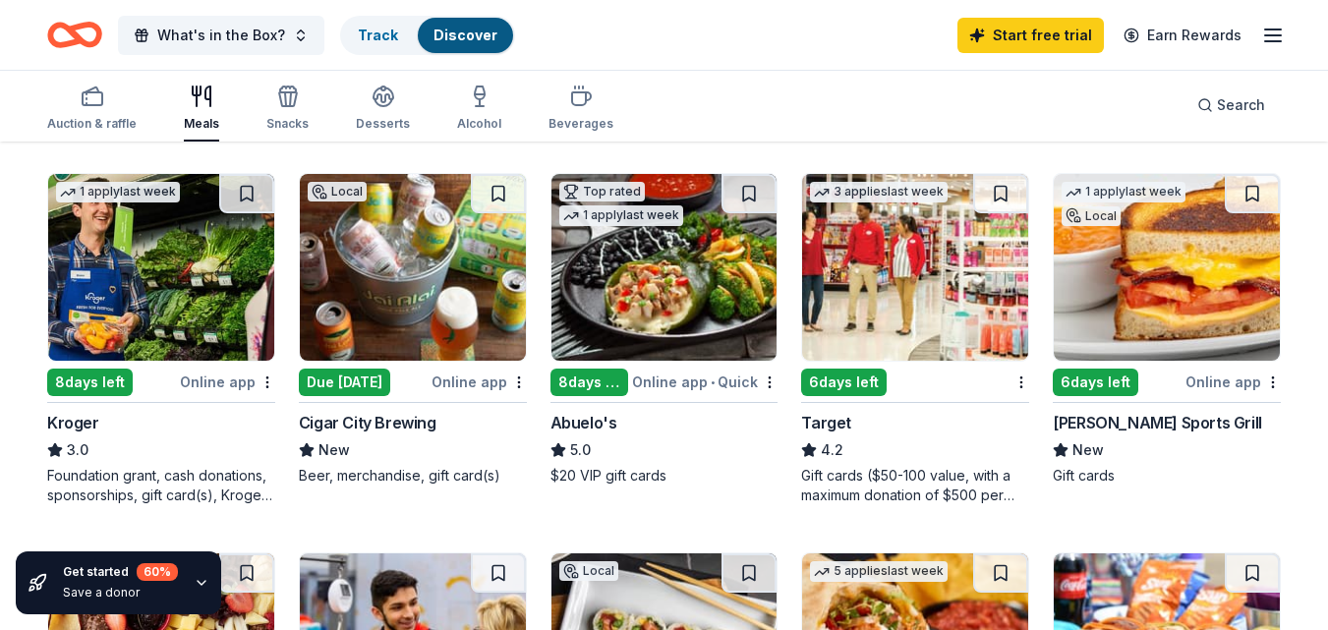
drag, startPoint x: 288, startPoint y: 418, endPoint x: 440, endPoint y: 412, distance: 152.5
click at [439, 412] on div "1 apply last week Local 6 days left Online app Bubbaque's BBQ New Food, gift ca…" at bounding box center [664, 519] width 1234 height 1451
click at [442, 411] on div "Cigar City Brewing" at bounding box center [413, 423] width 228 height 24
click at [198, 34] on span "What's in the Box?" at bounding box center [221, 36] width 128 height 24
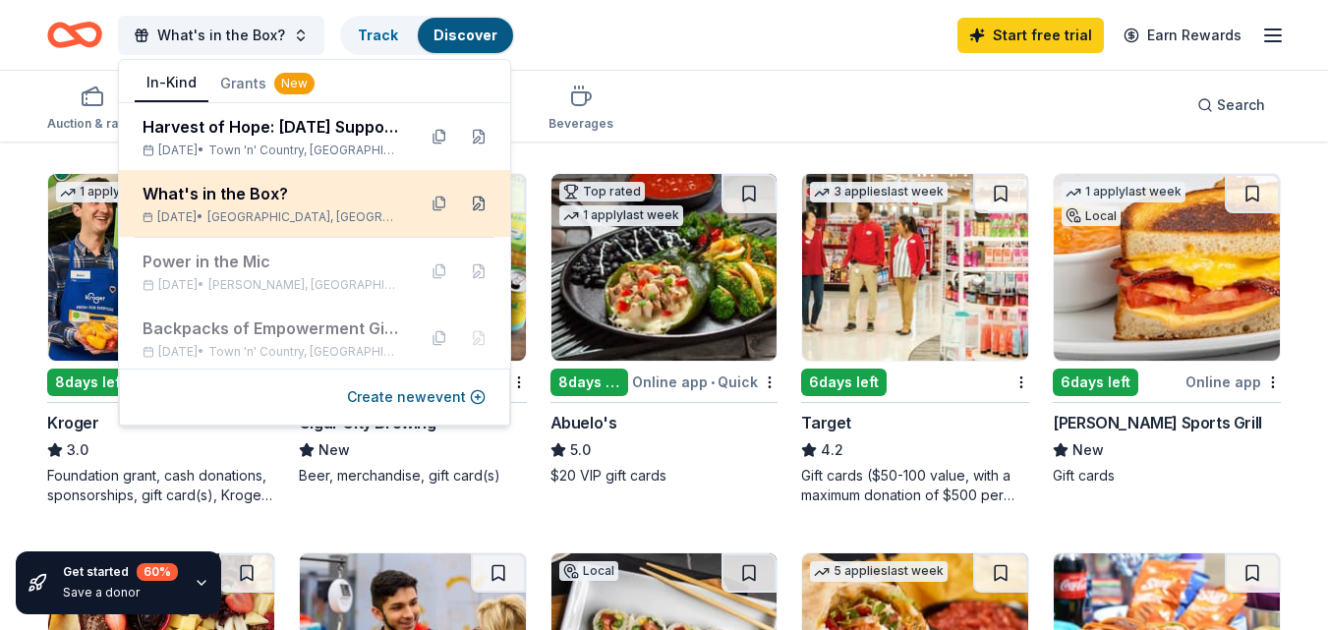
click at [463, 203] on button at bounding box center [478, 203] width 31 height 31
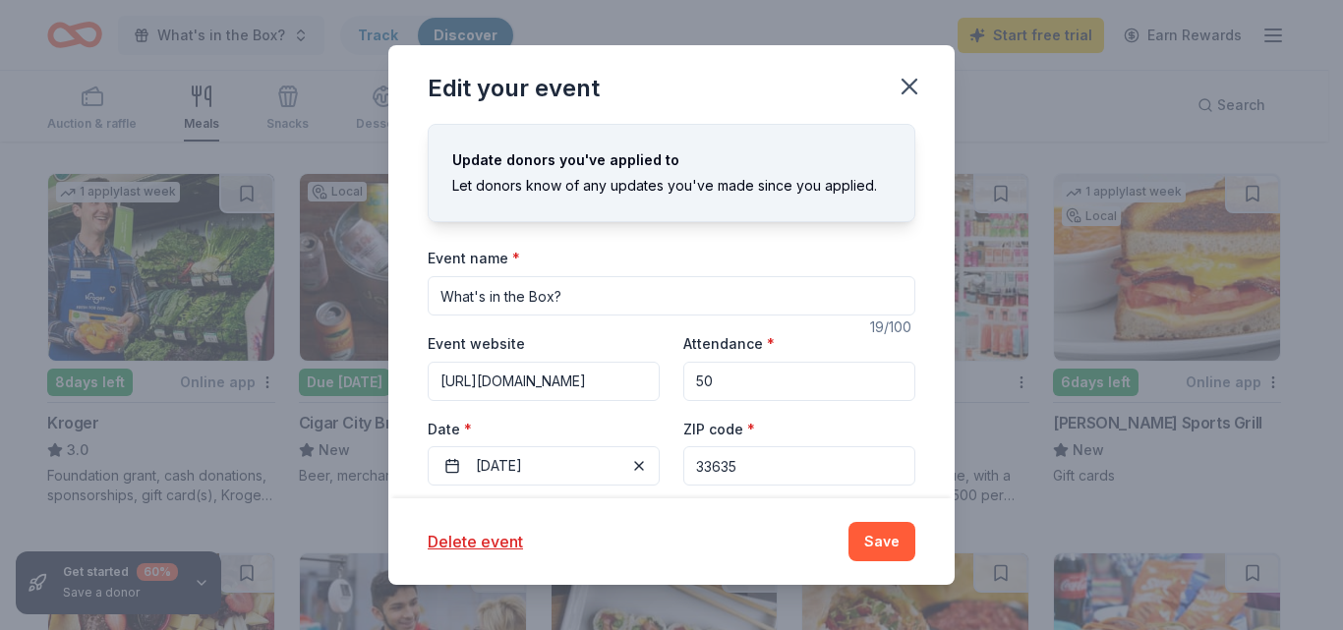
click at [501, 303] on input "What's in the Box?" at bounding box center [672, 295] width 488 height 39
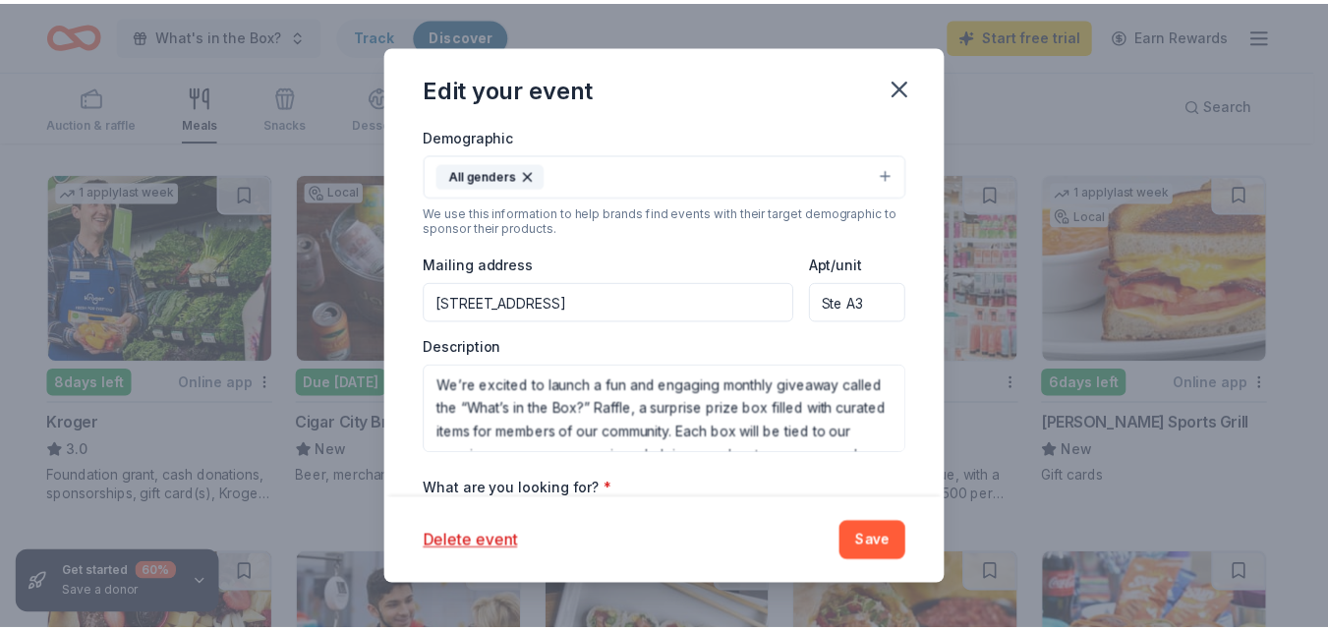
scroll to position [590, 0]
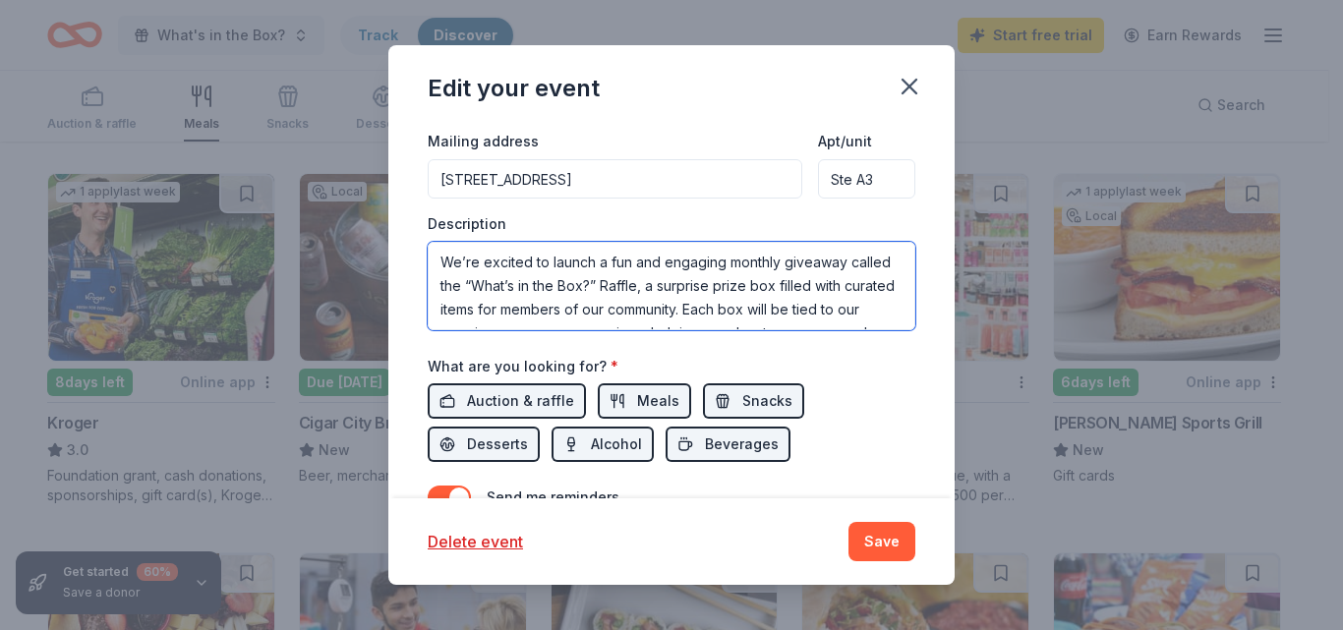
click at [670, 302] on textarea "We’re excited to launch a fun and engaging monthly giveaway called the “What’s …" at bounding box center [672, 286] width 488 height 88
click at [652, 273] on textarea "We’re excited to launch a fun and engaging monthly giveaway called the “What’s …" at bounding box center [672, 286] width 488 height 88
click at [651, 273] on textarea "We’re excited to launch a fun and engaging monthly giveaway called the “What’s …" at bounding box center [672, 286] width 488 height 88
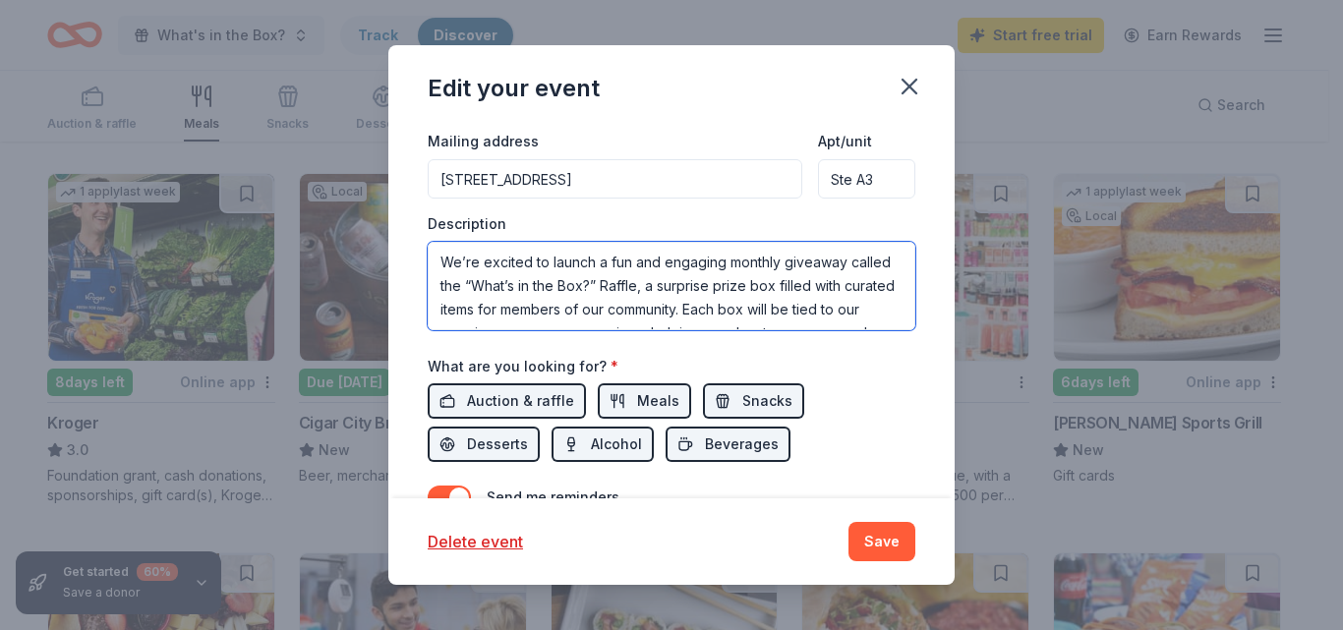
click at [651, 273] on textarea "We’re excited to launch a fun and engaging monthly giveaway called the “What’s …" at bounding box center [672, 286] width 488 height 88
click at [654, 295] on textarea "We’re excited to launch a fun and engaging monthly giveaway called the “What’s …" at bounding box center [672, 286] width 488 height 88
click at [653, 295] on textarea "We’re excited to launch a fun and engaging monthly giveaway called the “What’s …" at bounding box center [672, 286] width 488 height 88
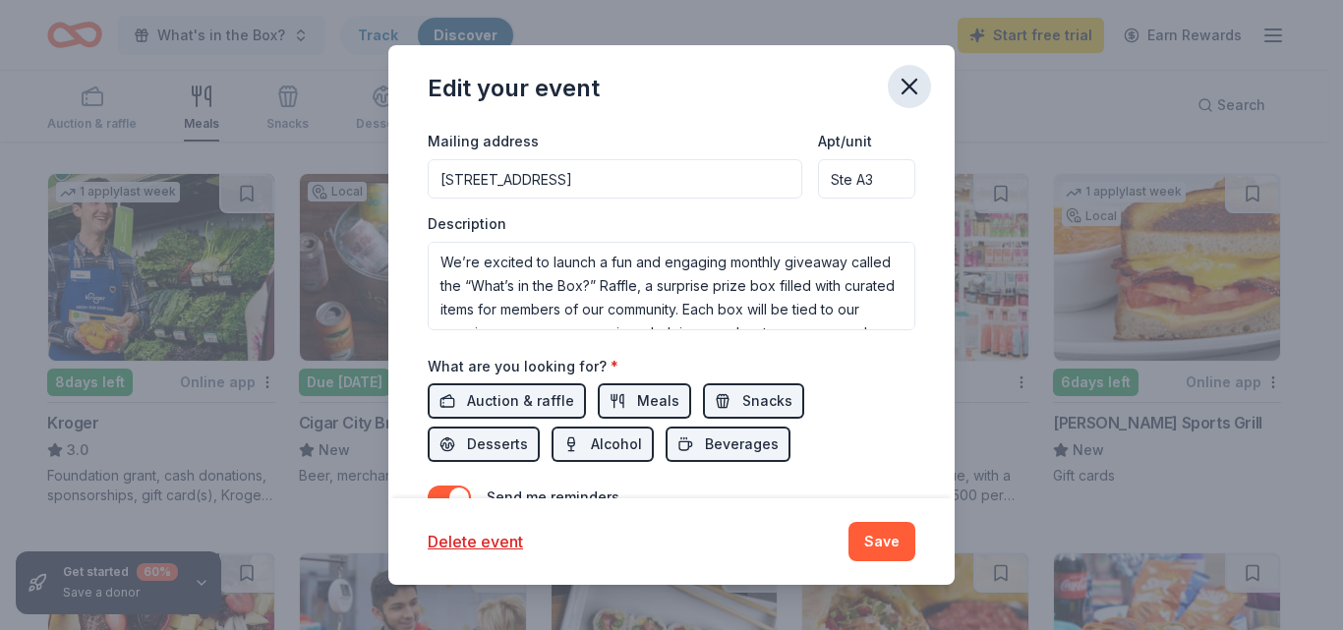
click at [914, 83] on icon "button" at bounding box center [909, 87] width 14 height 14
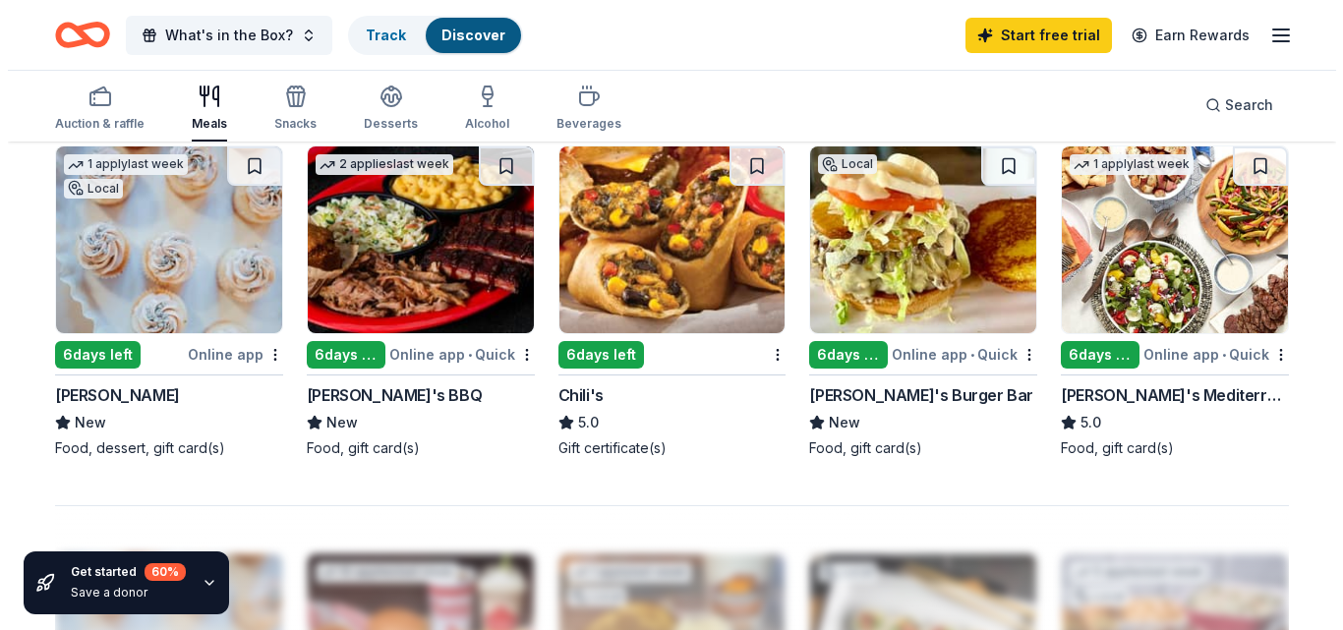
scroll to position [1351, 0]
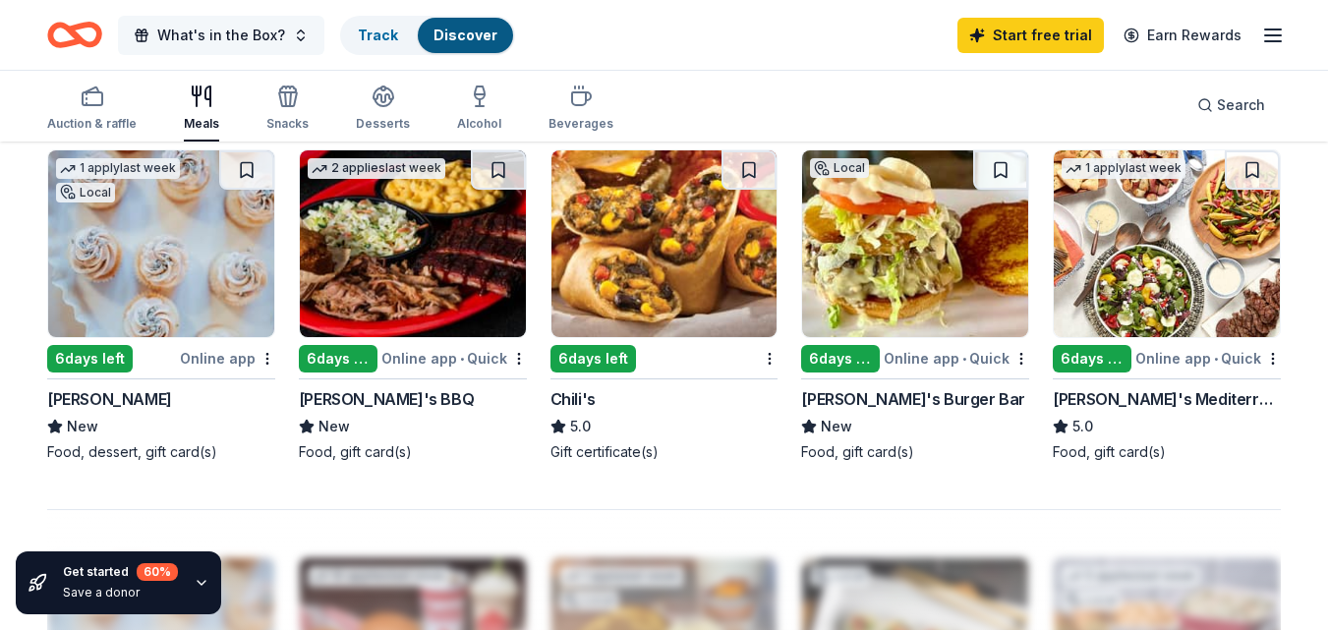
click at [228, 25] on span "What's in the Box?" at bounding box center [221, 36] width 128 height 24
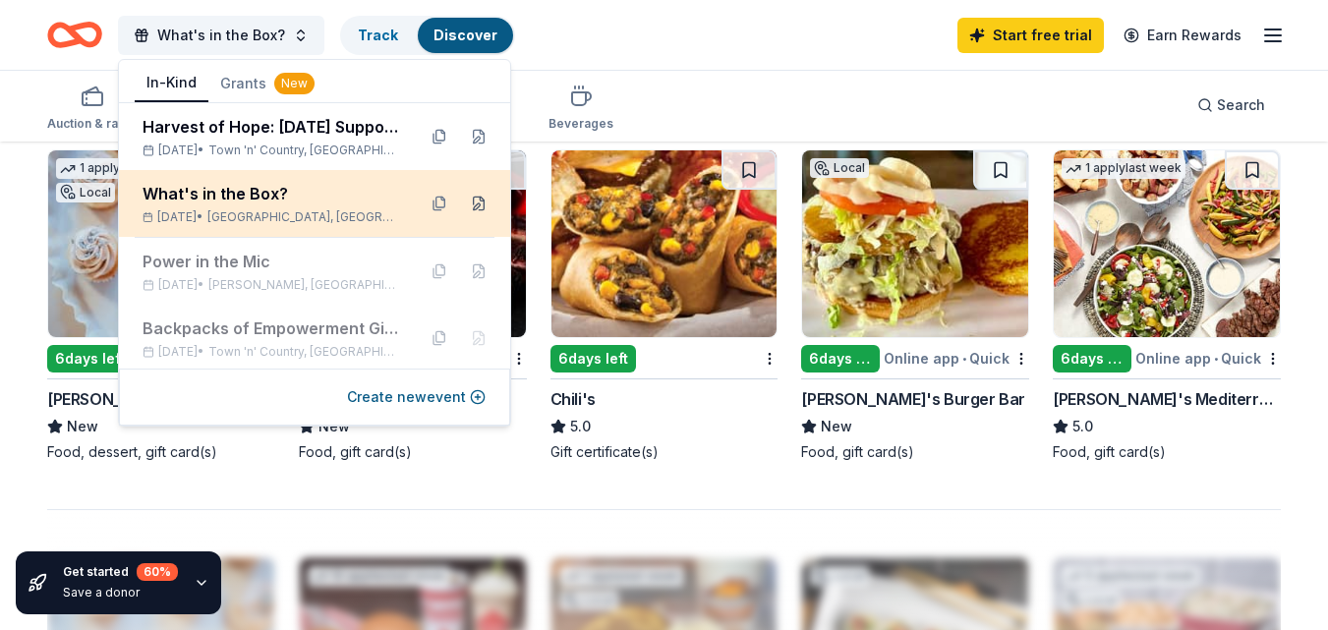
click at [463, 209] on button at bounding box center [478, 203] width 31 height 31
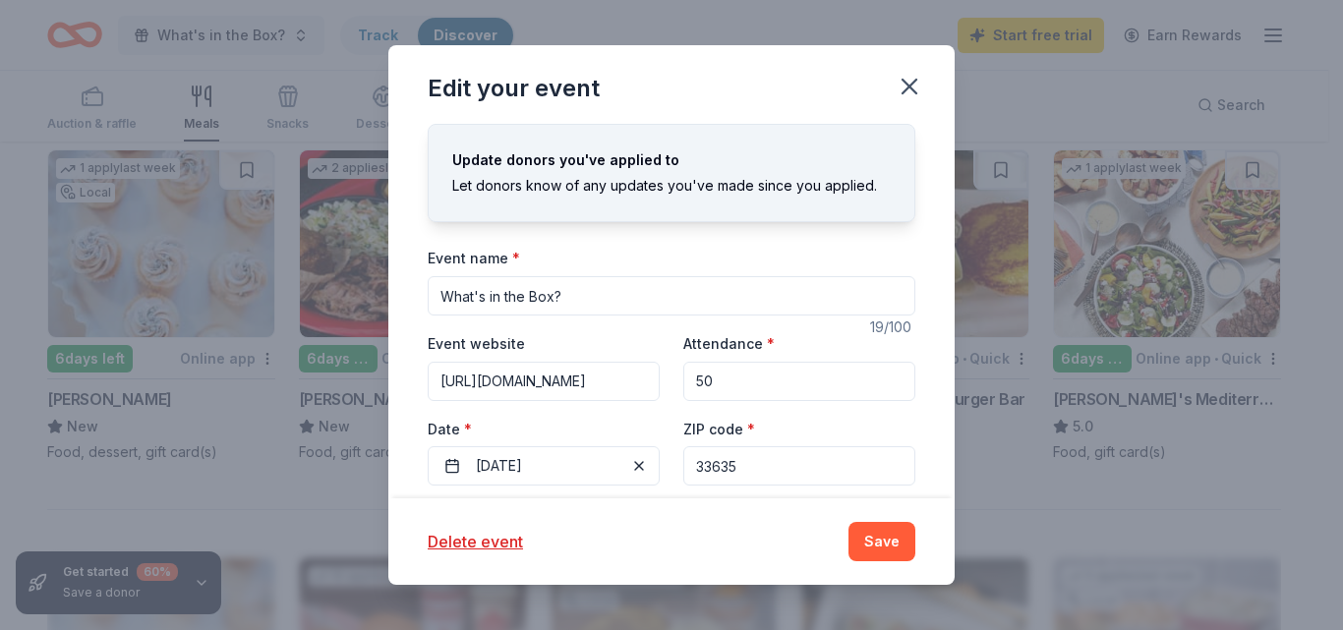
click at [480, 308] on input "What's in the Box?" at bounding box center [672, 295] width 488 height 39
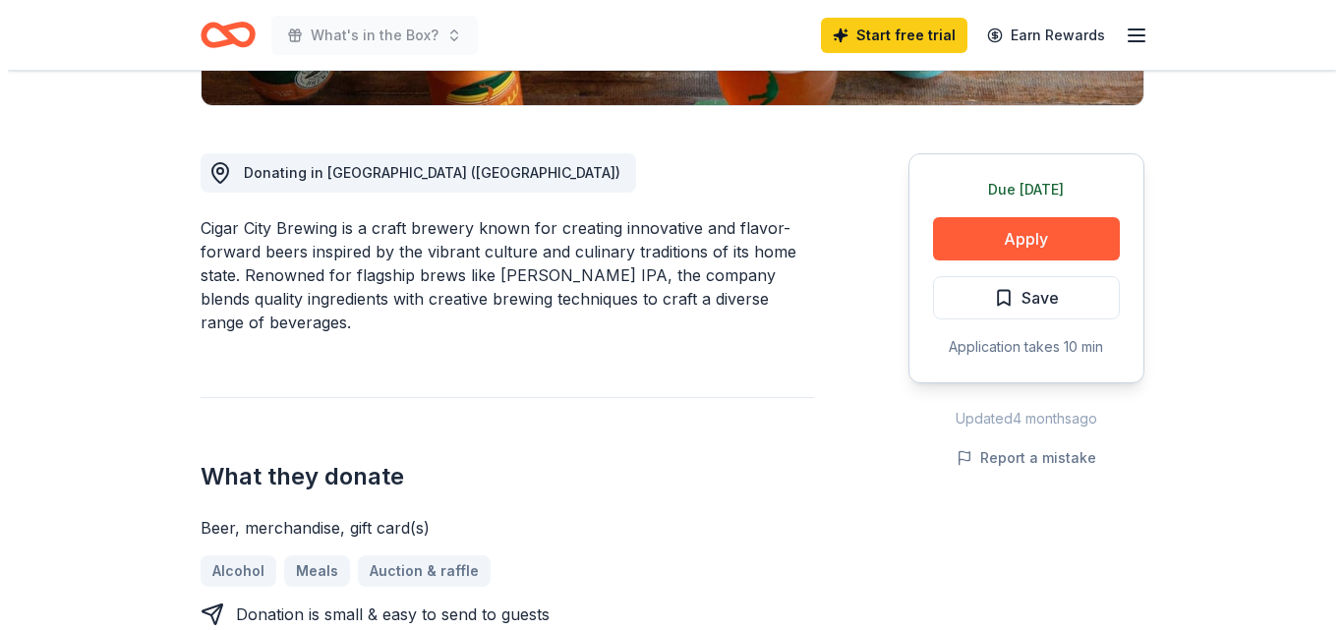
scroll to position [492, 0]
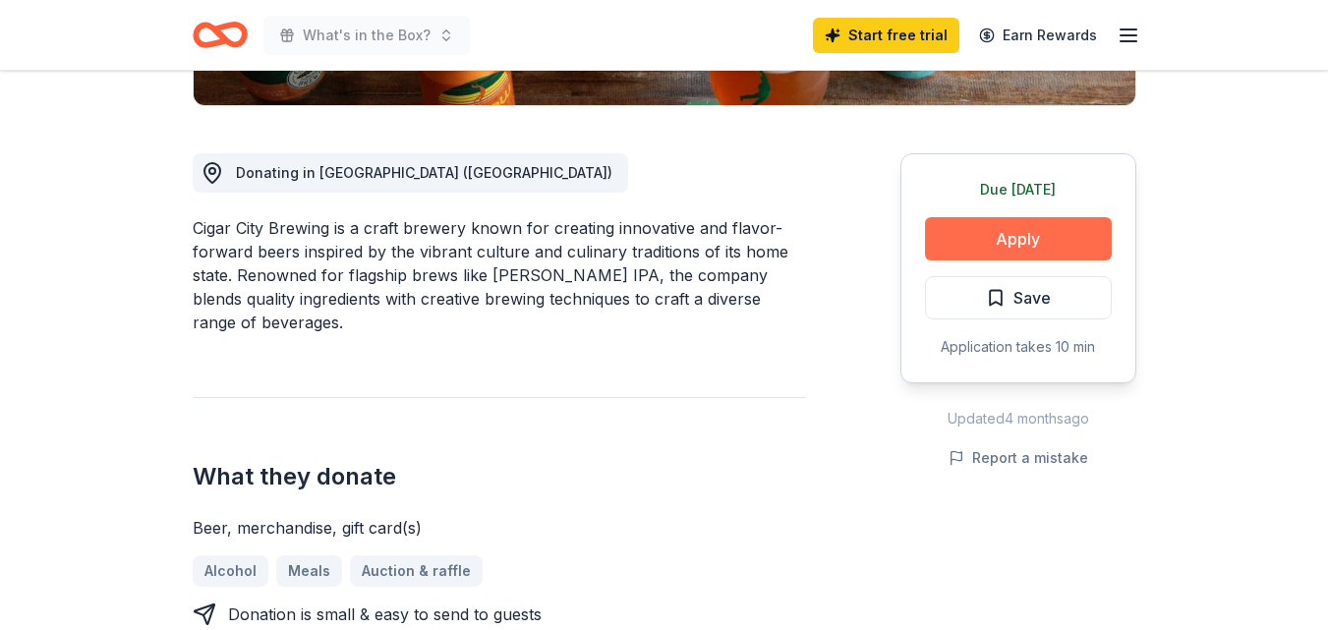
click at [978, 231] on button "Apply" at bounding box center [1018, 238] width 187 height 43
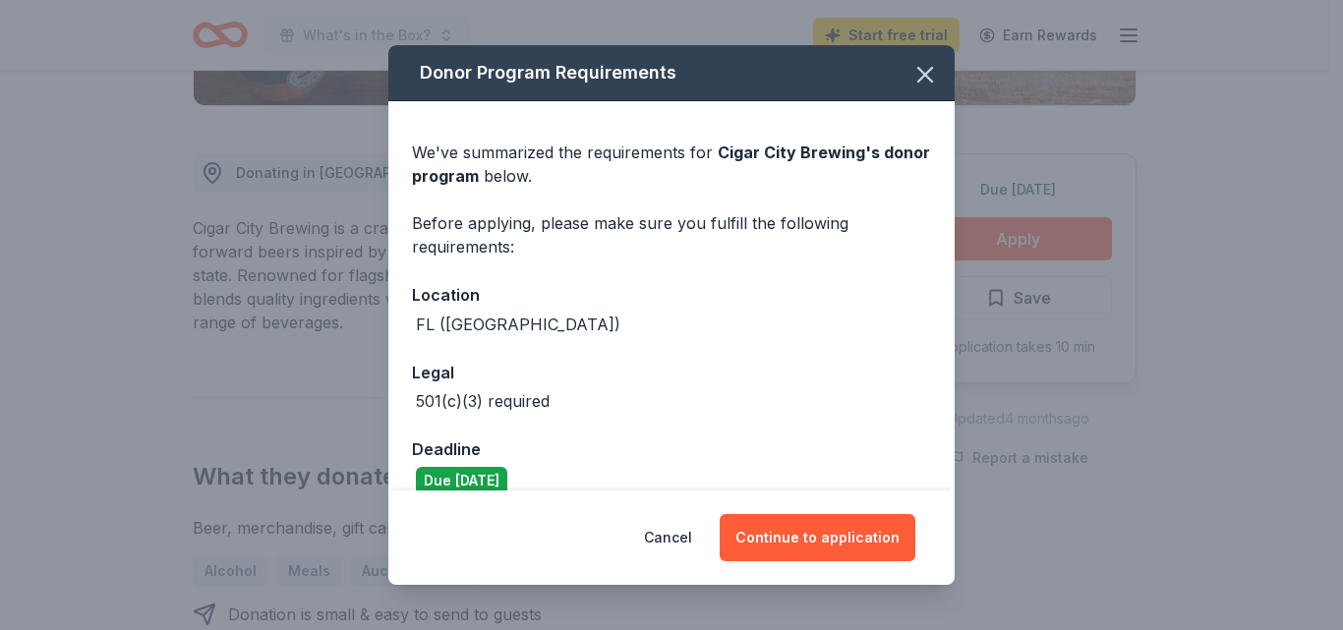
scroll to position [28, 0]
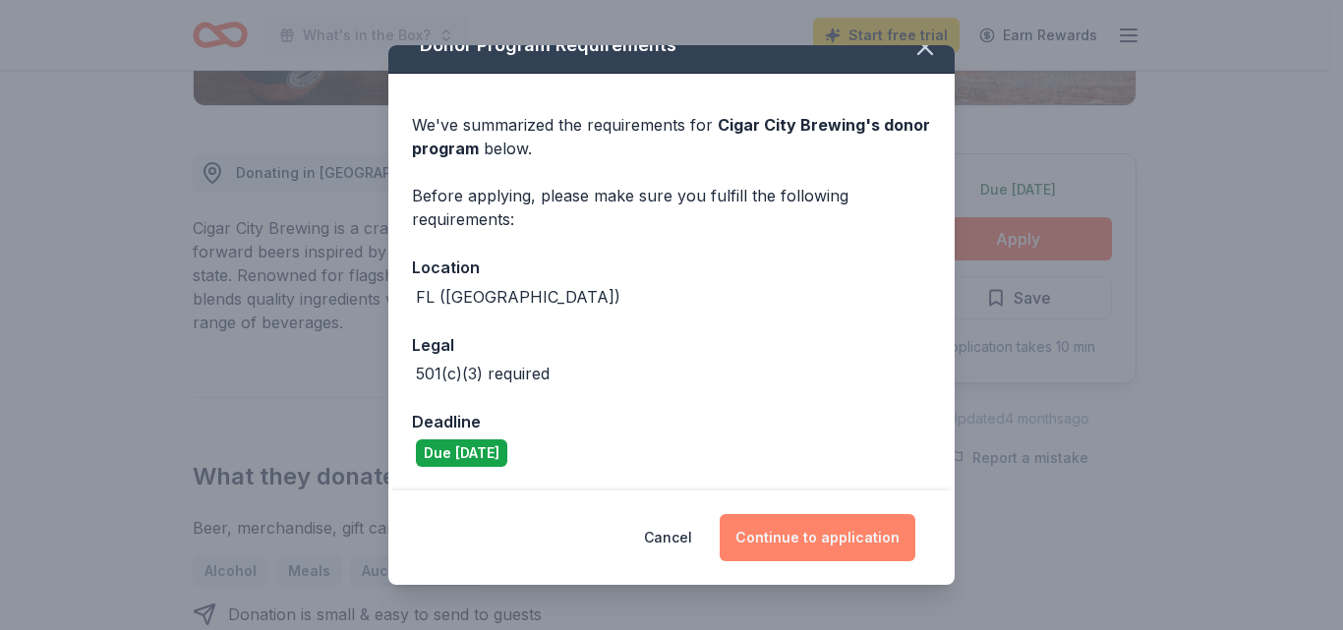
click at [760, 533] on button "Continue to application" at bounding box center [818, 537] width 196 height 47
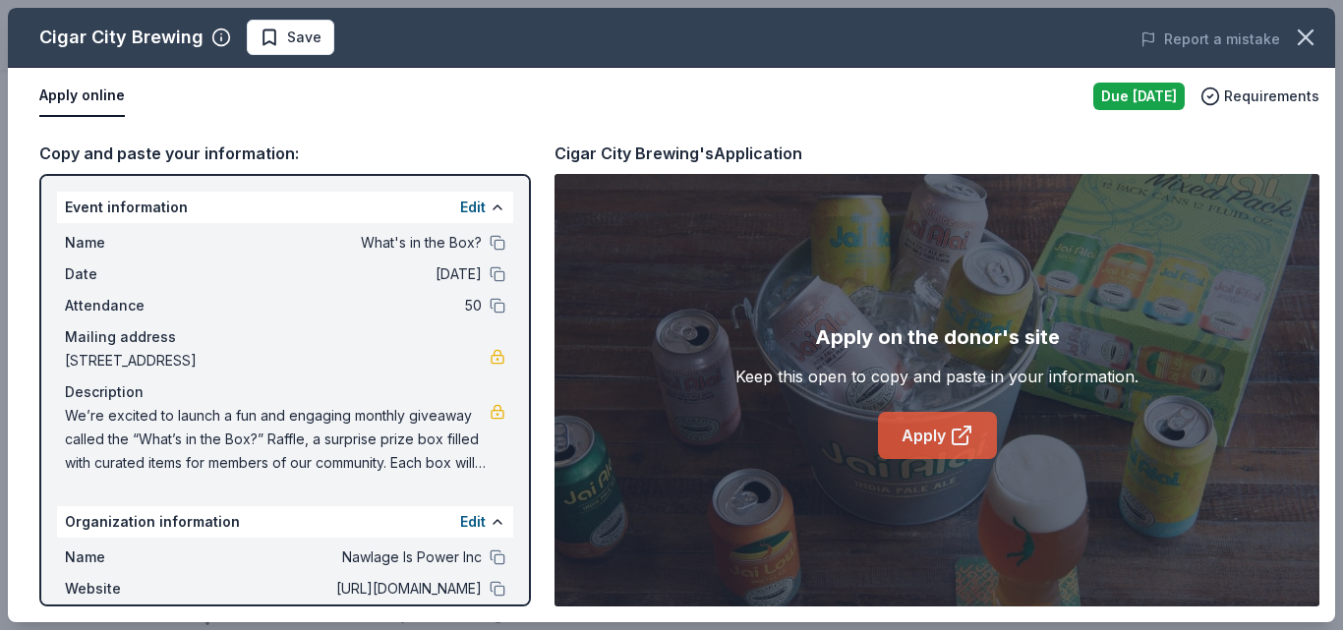
click at [904, 429] on link "Apply" at bounding box center [937, 435] width 119 height 47
